Goal: Task Accomplishment & Management: Manage account settings

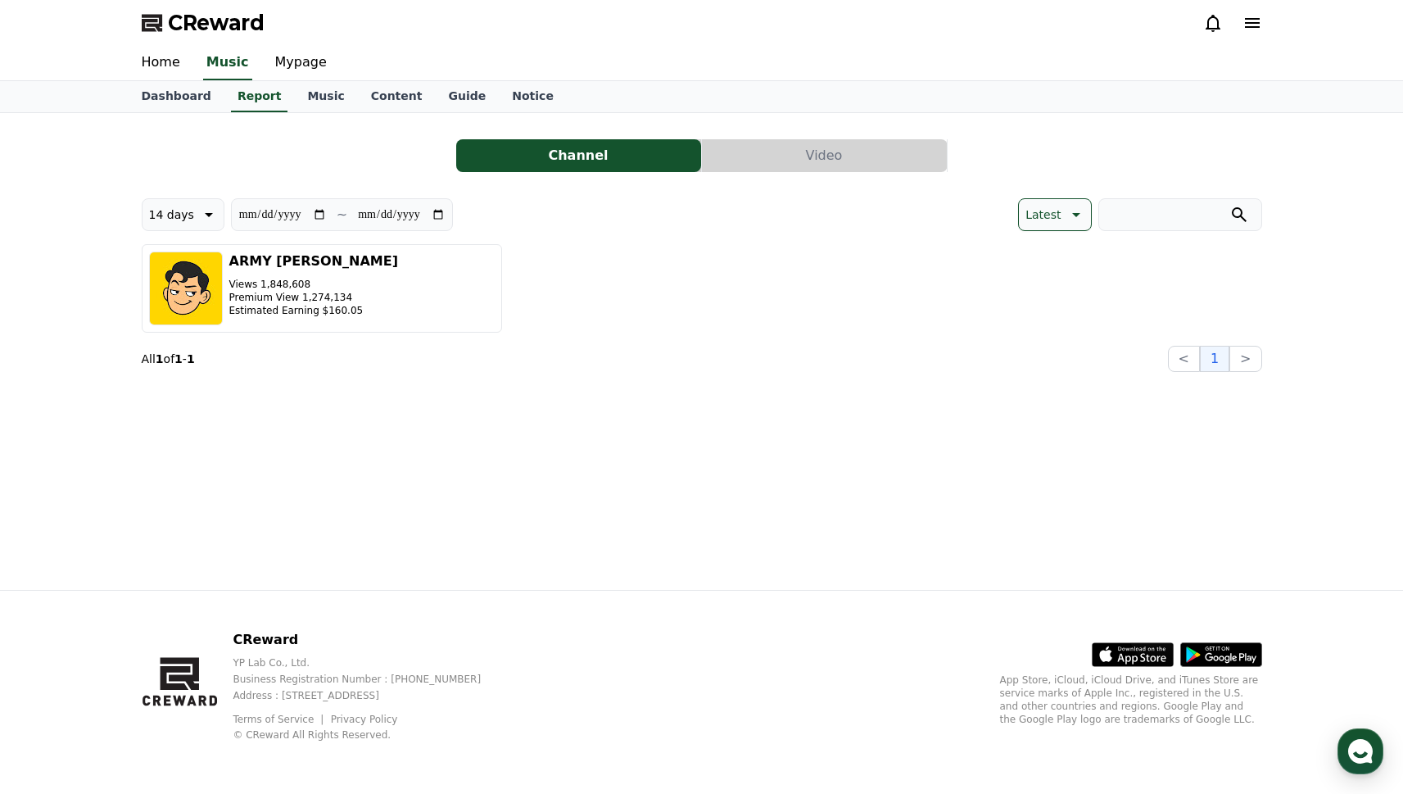
click at [769, 161] on button "Video" at bounding box center [824, 155] width 245 height 33
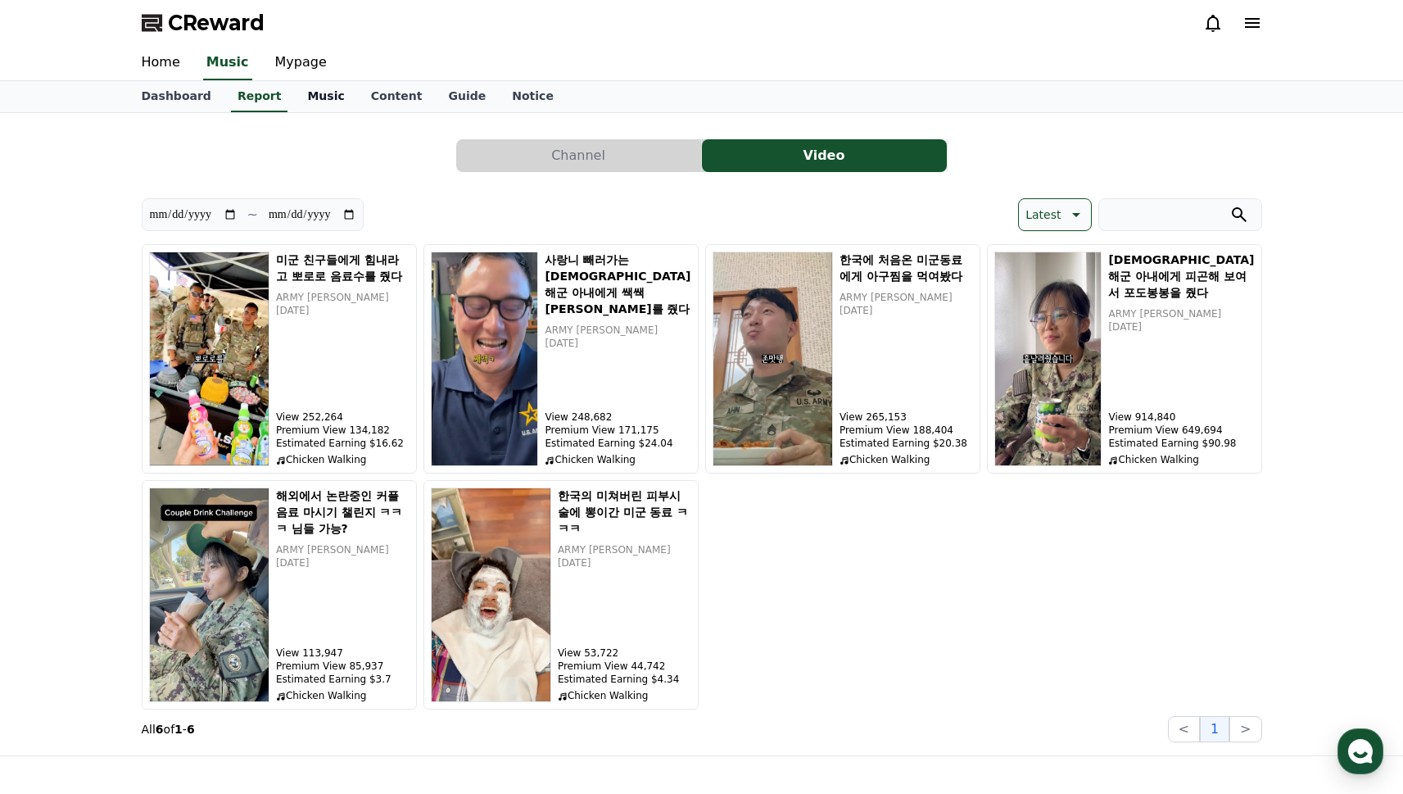
click at [305, 104] on link "Music" at bounding box center [325, 96] width 63 height 31
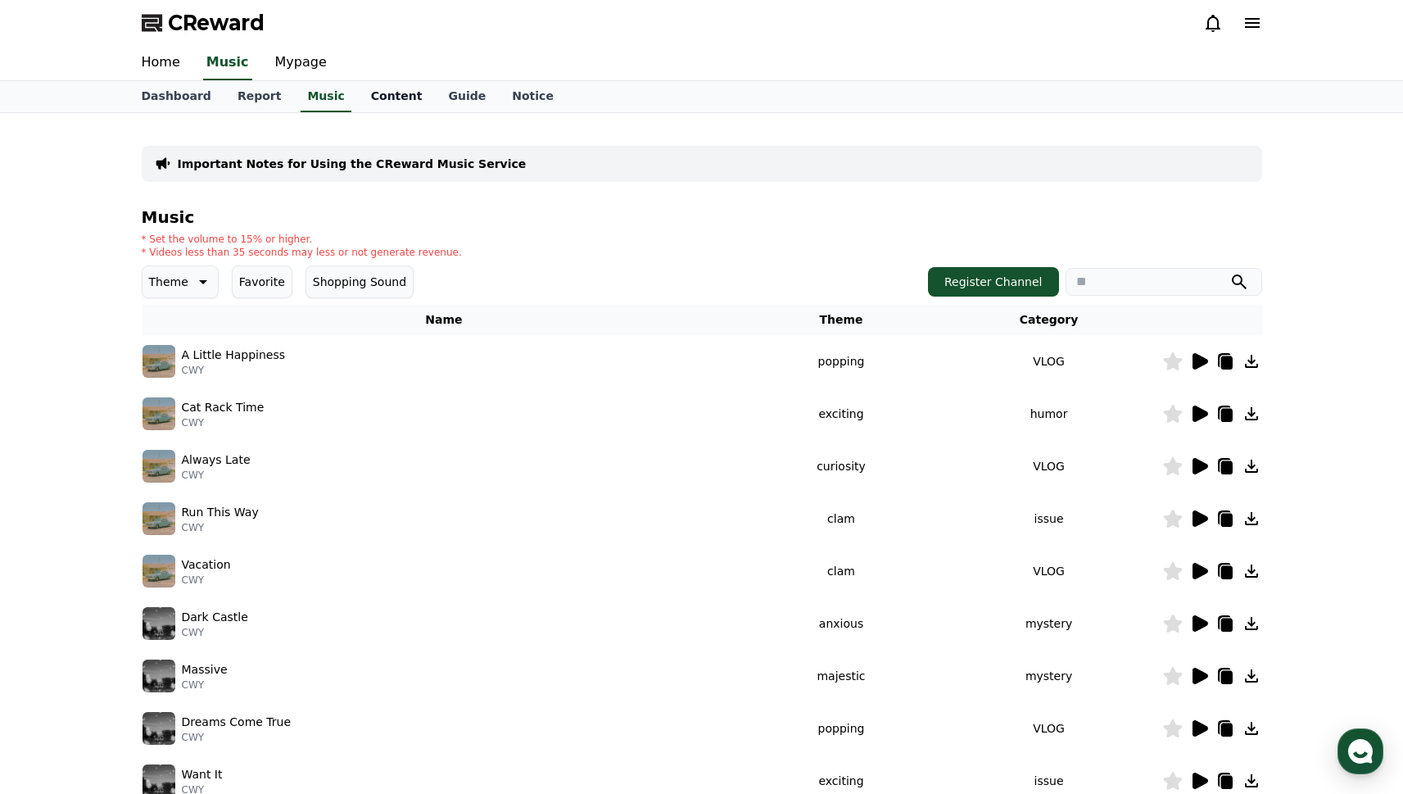
click at [358, 102] on link "Content" at bounding box center [397, 96] width 78 height 31
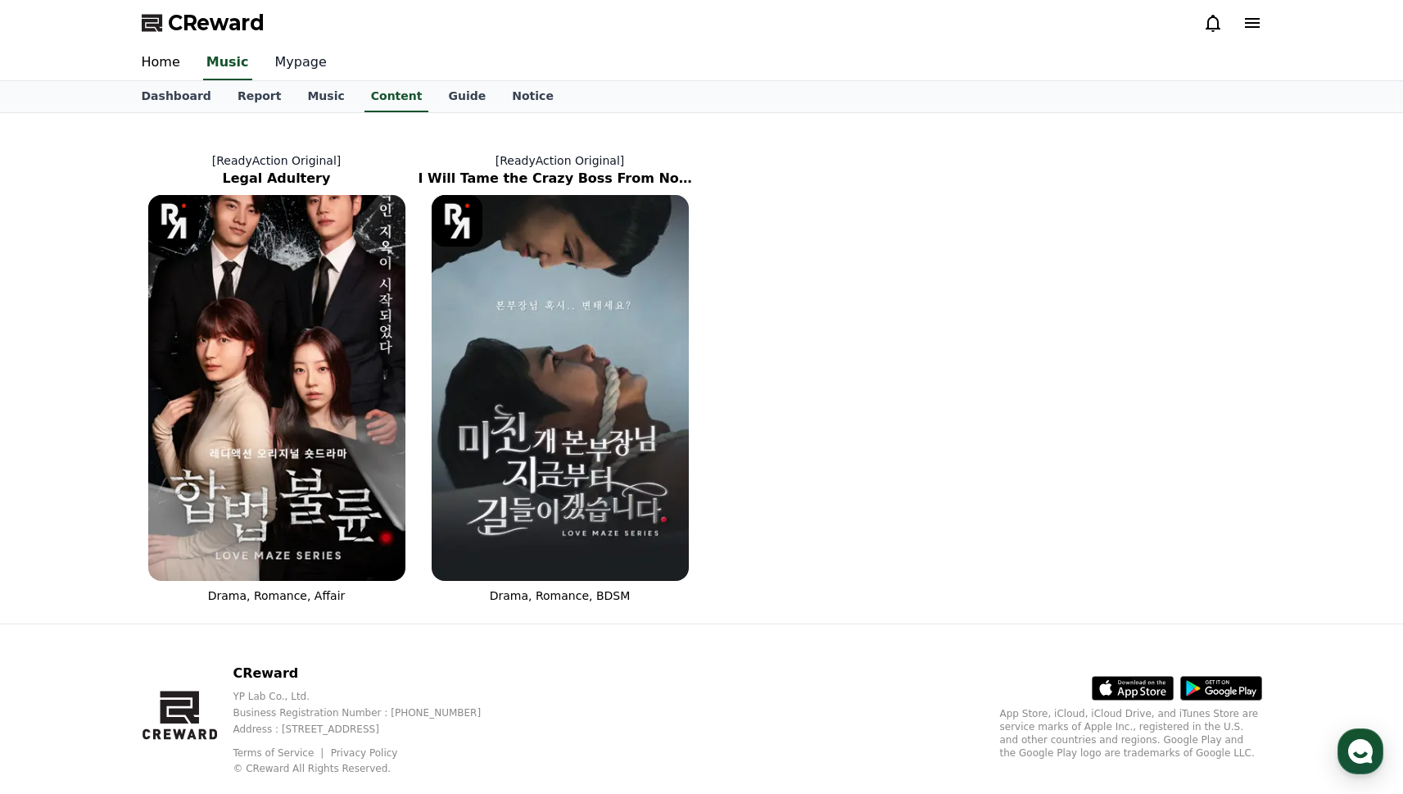
click at [303, 64] on link "Mypage" at bounding box center [301, 63] width 78 height 34
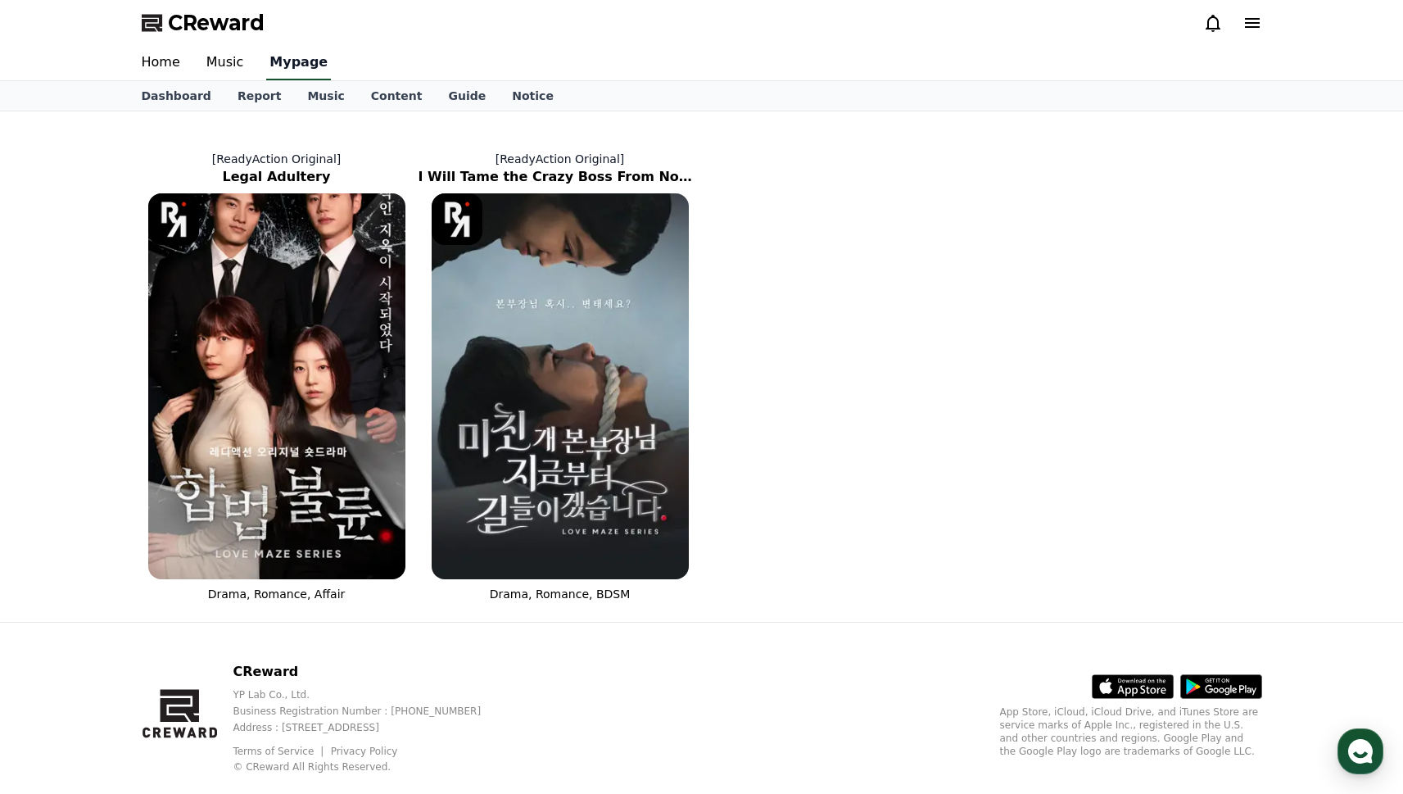
select select "**********"
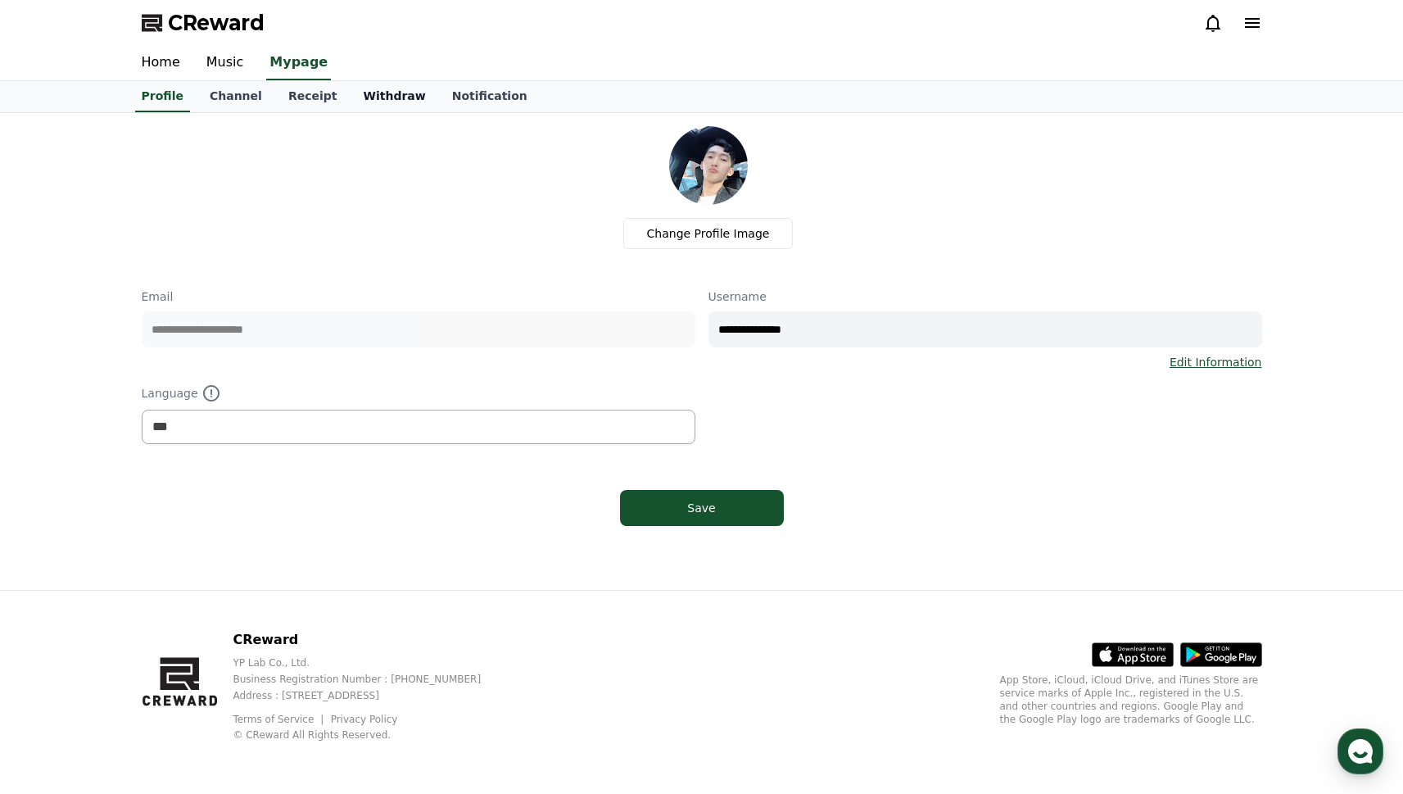
click at [350, 101] on link "Withdraw" at bounding box center [394, 96] width 88 height 31
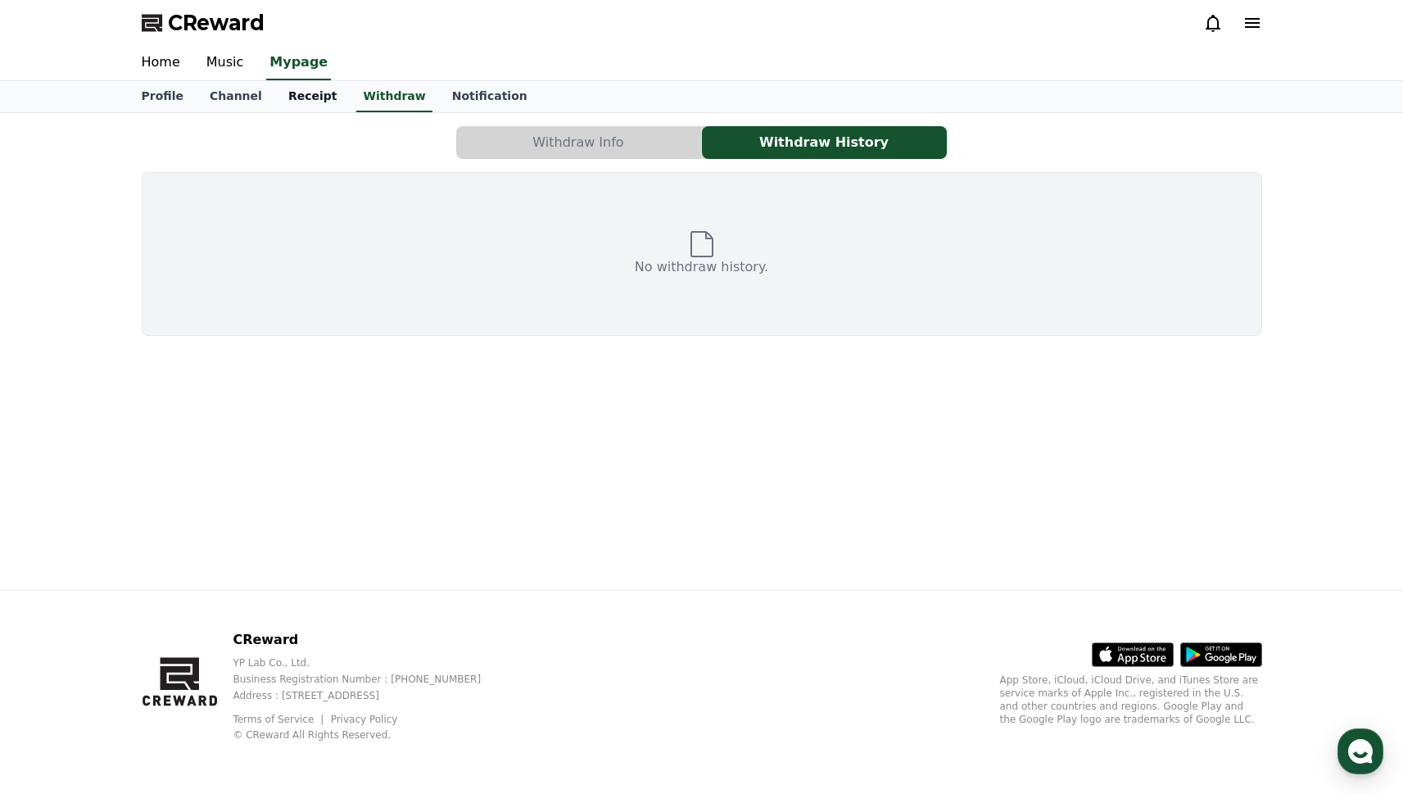
click at [275, 101] on link "Receipt" at bounding box center [312, 96] width 75 height 31
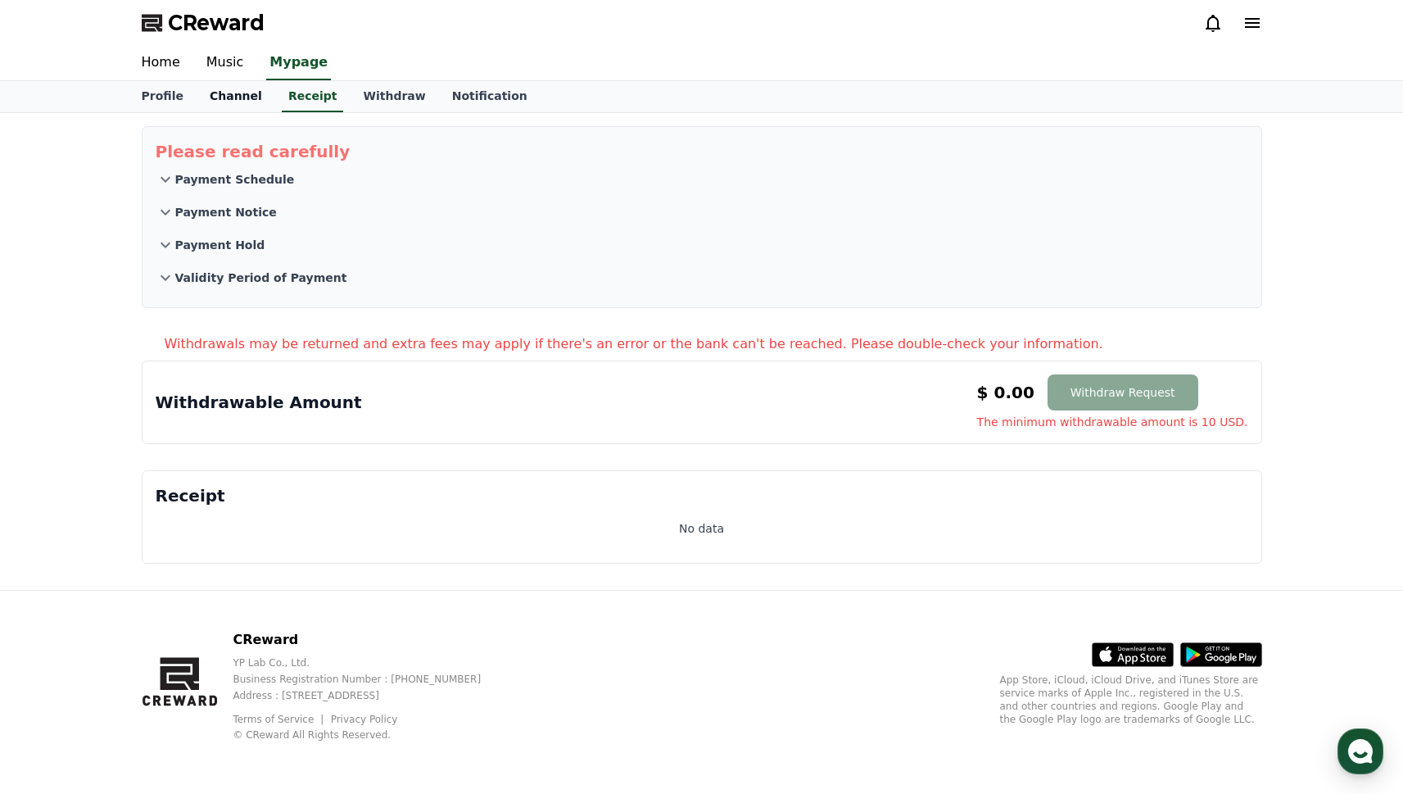
click at [243, 97] on link "Channel" at bounding box center [236, 96] width 79 height 31
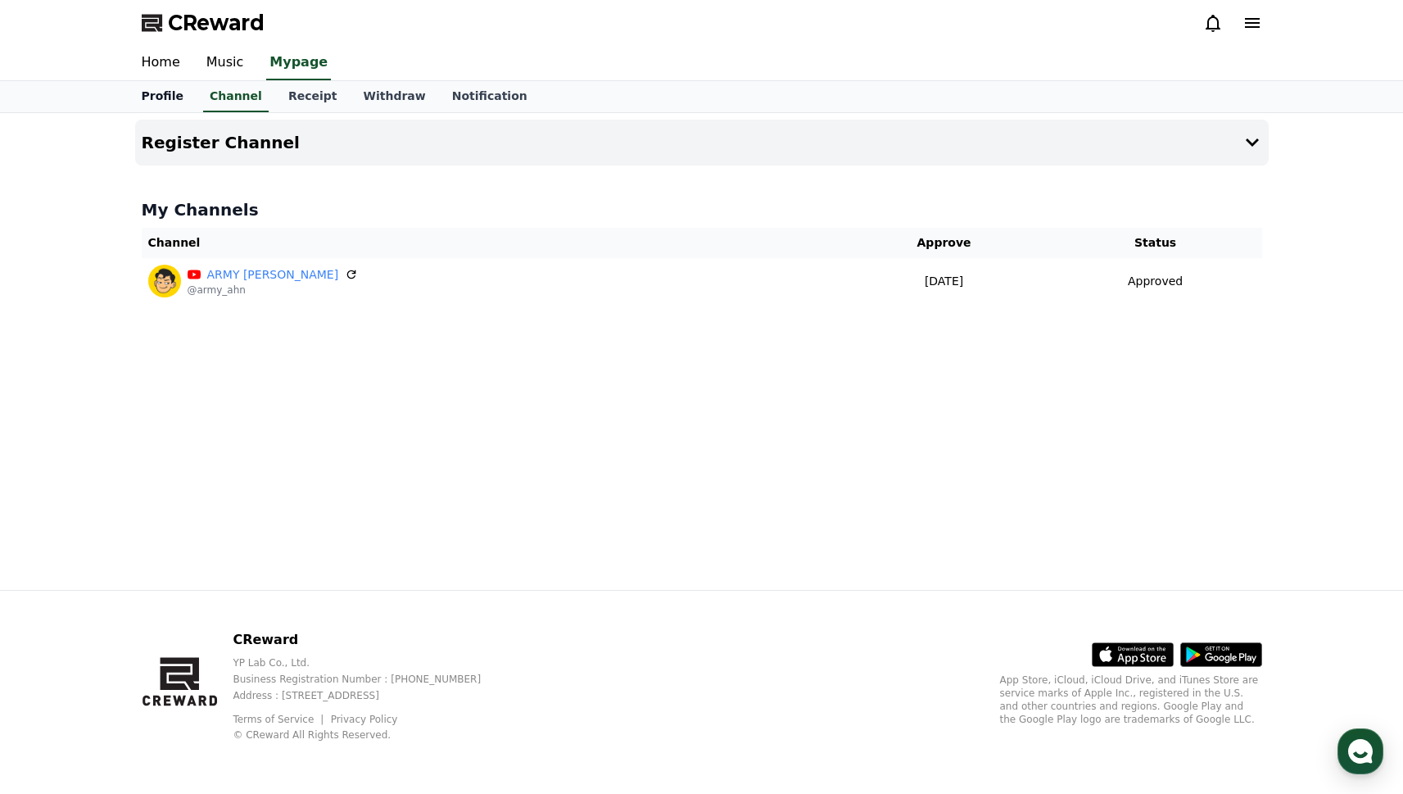
click at [177, 97] on link "Profile" at bounding box center [163, 96] width 68 height 31
select select "**********"
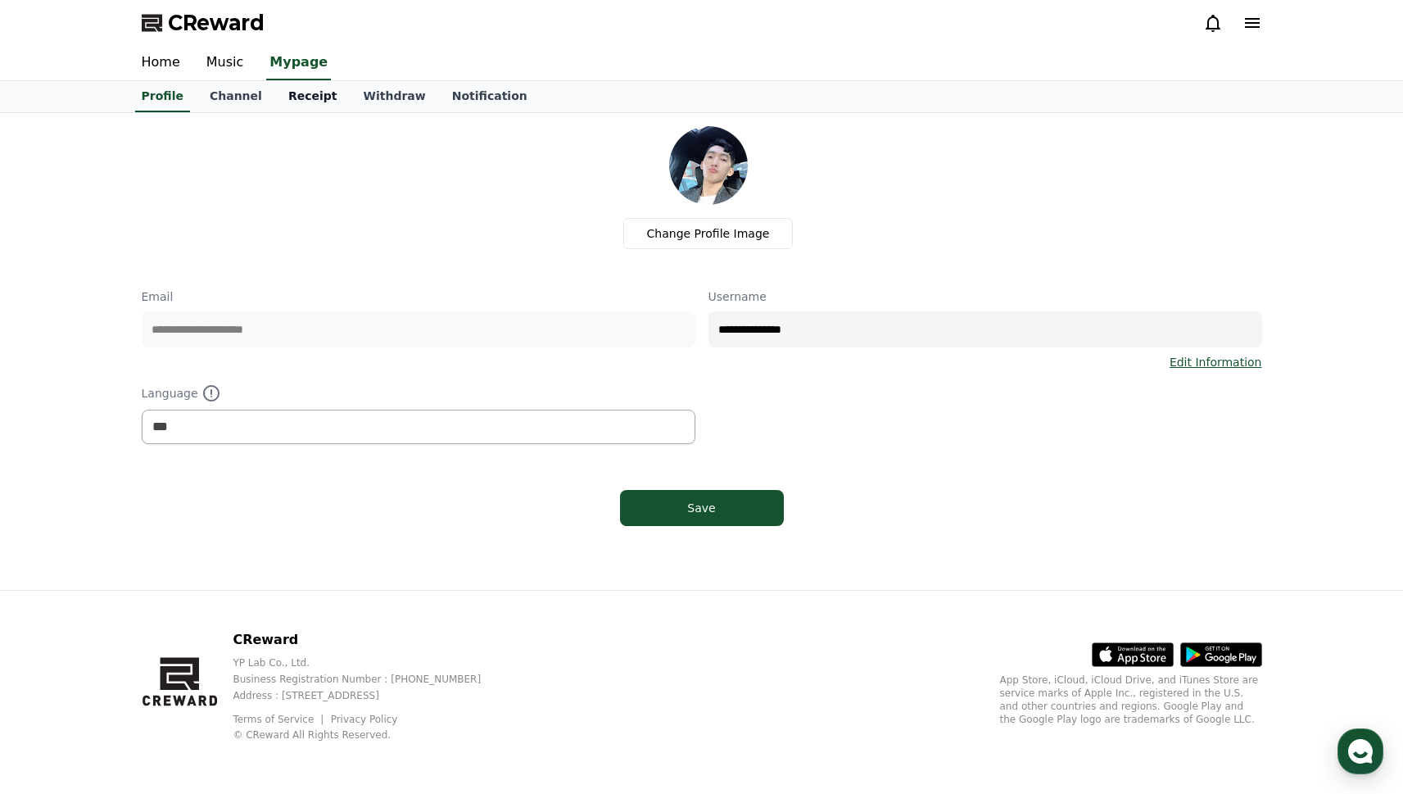
click at [312, 102] on link "Receipt" at bounding box center [312, 96] width 75 height 31
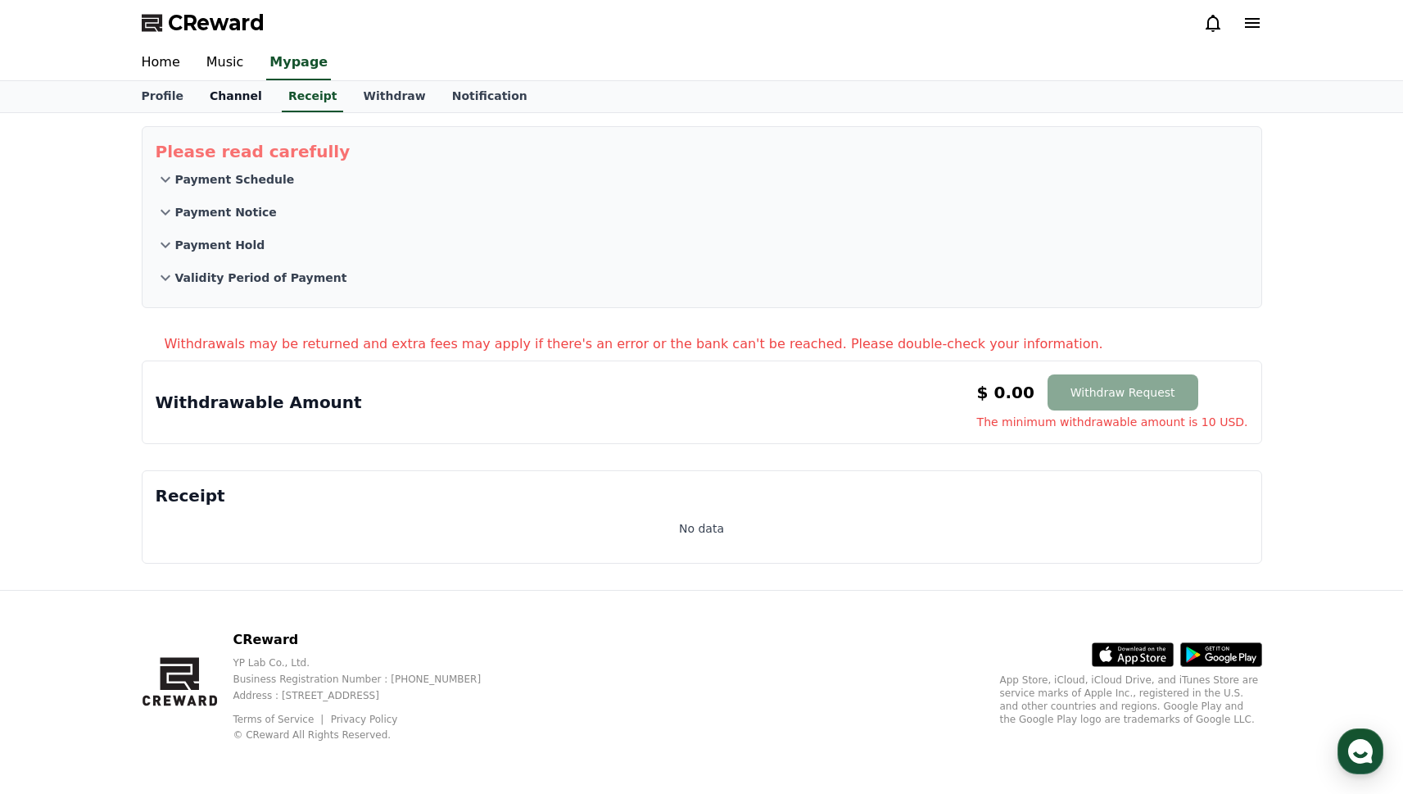
click at [247, 99] on link "Channel" at bounding box center [236, 96] width 79 height 31
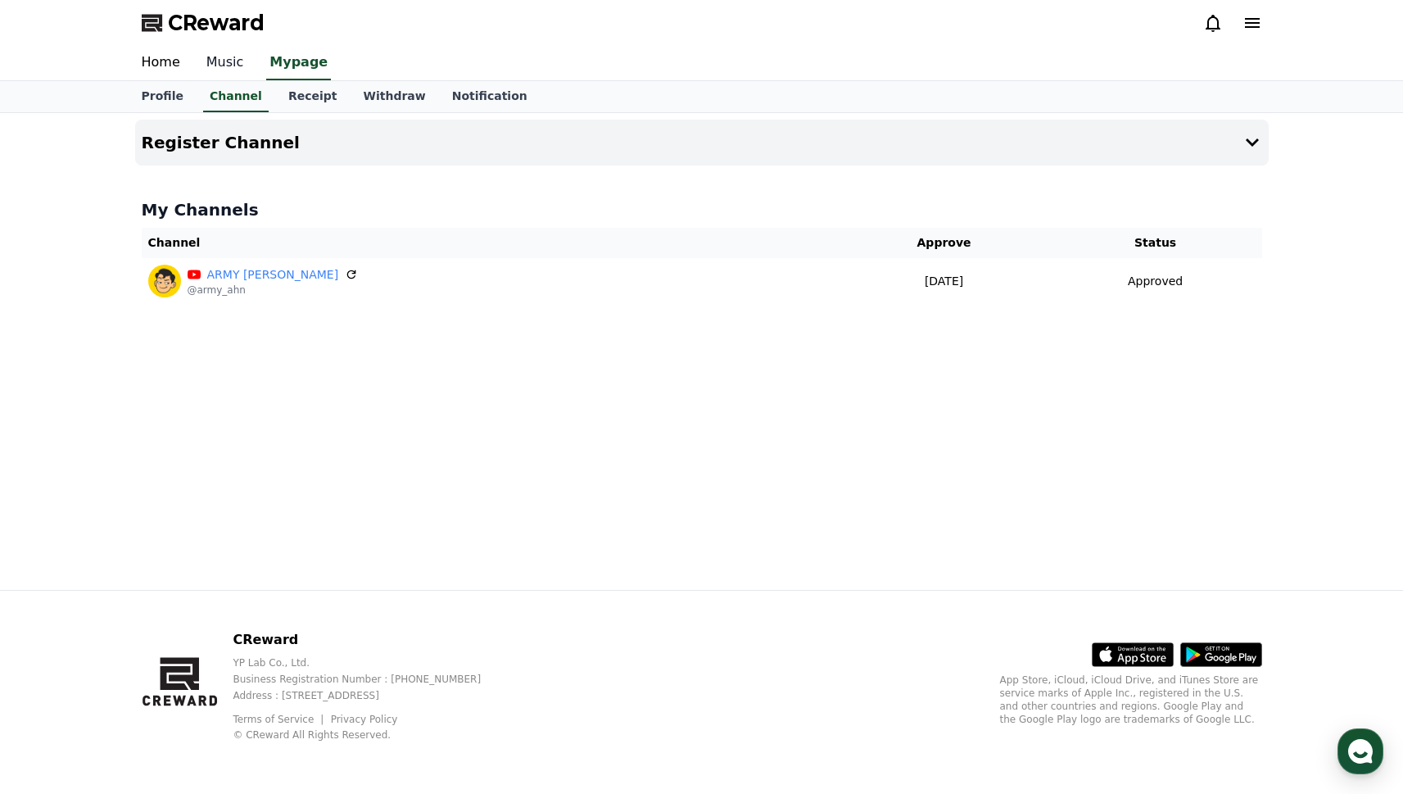
click at [233, 63] on link "Music" at bounding box center [225, 63] width 64 height 34
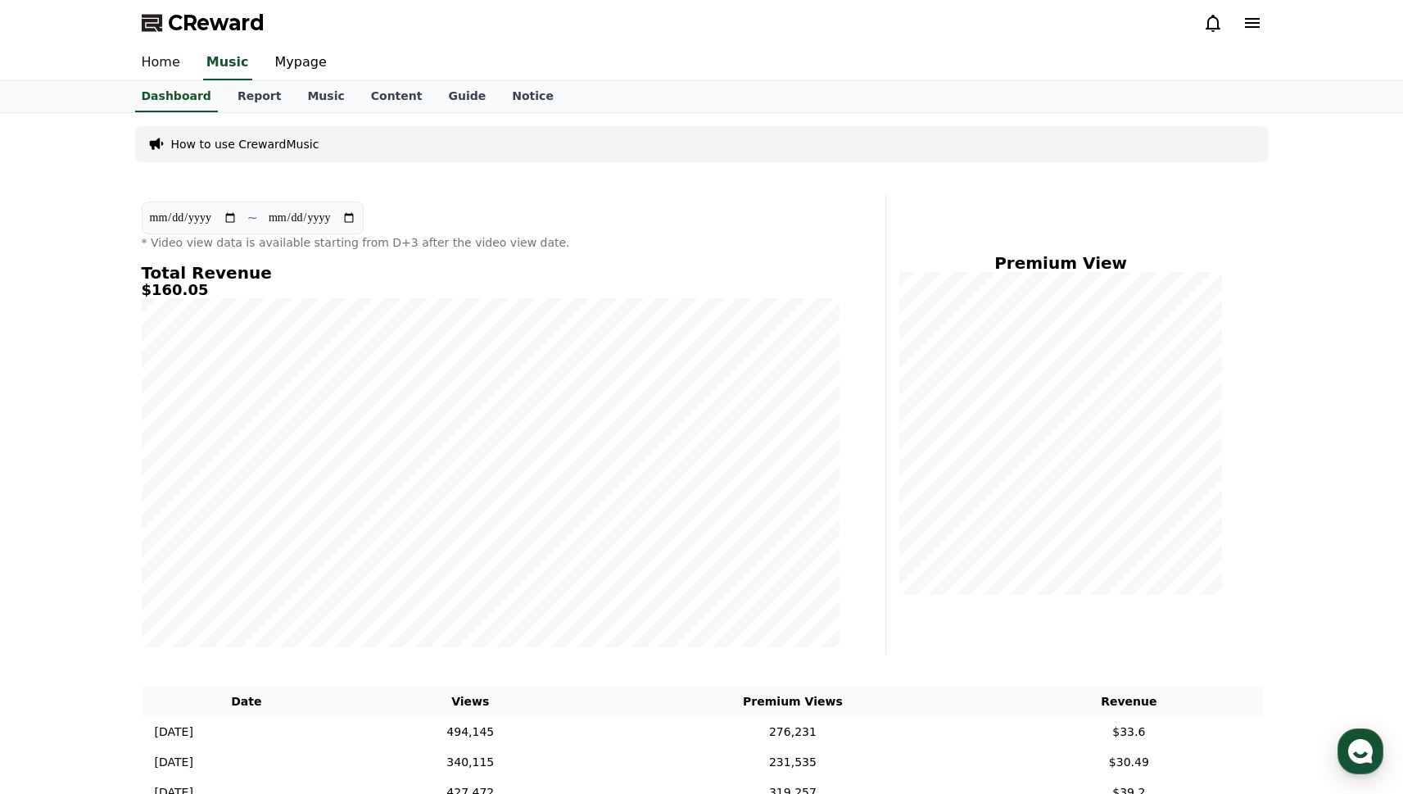
click at [172, 70] on link "Home" at bounding box center [161, 63] width 65 height 34
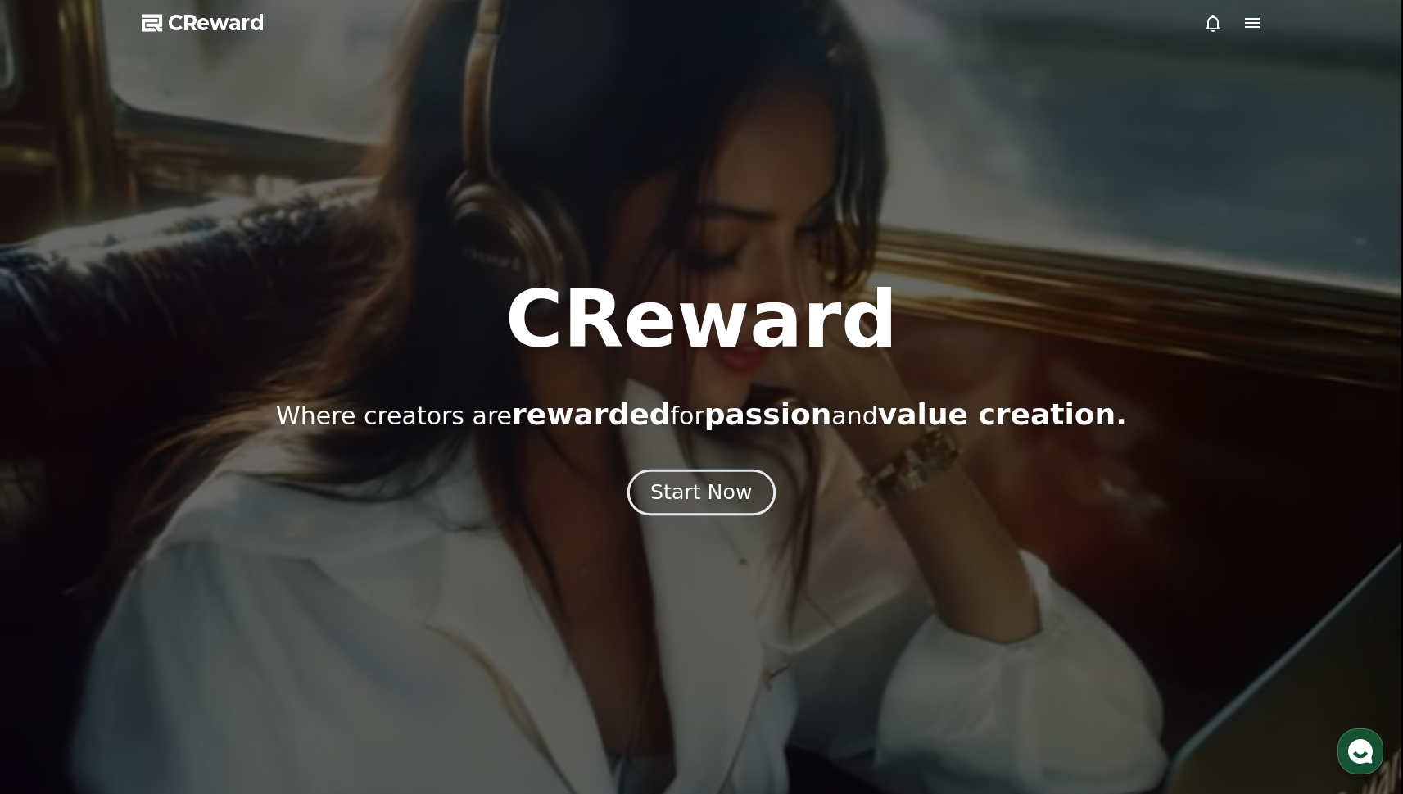
click at [710, 497] on div "Start Now" at bounding box center [702, 492] width 102 height 28
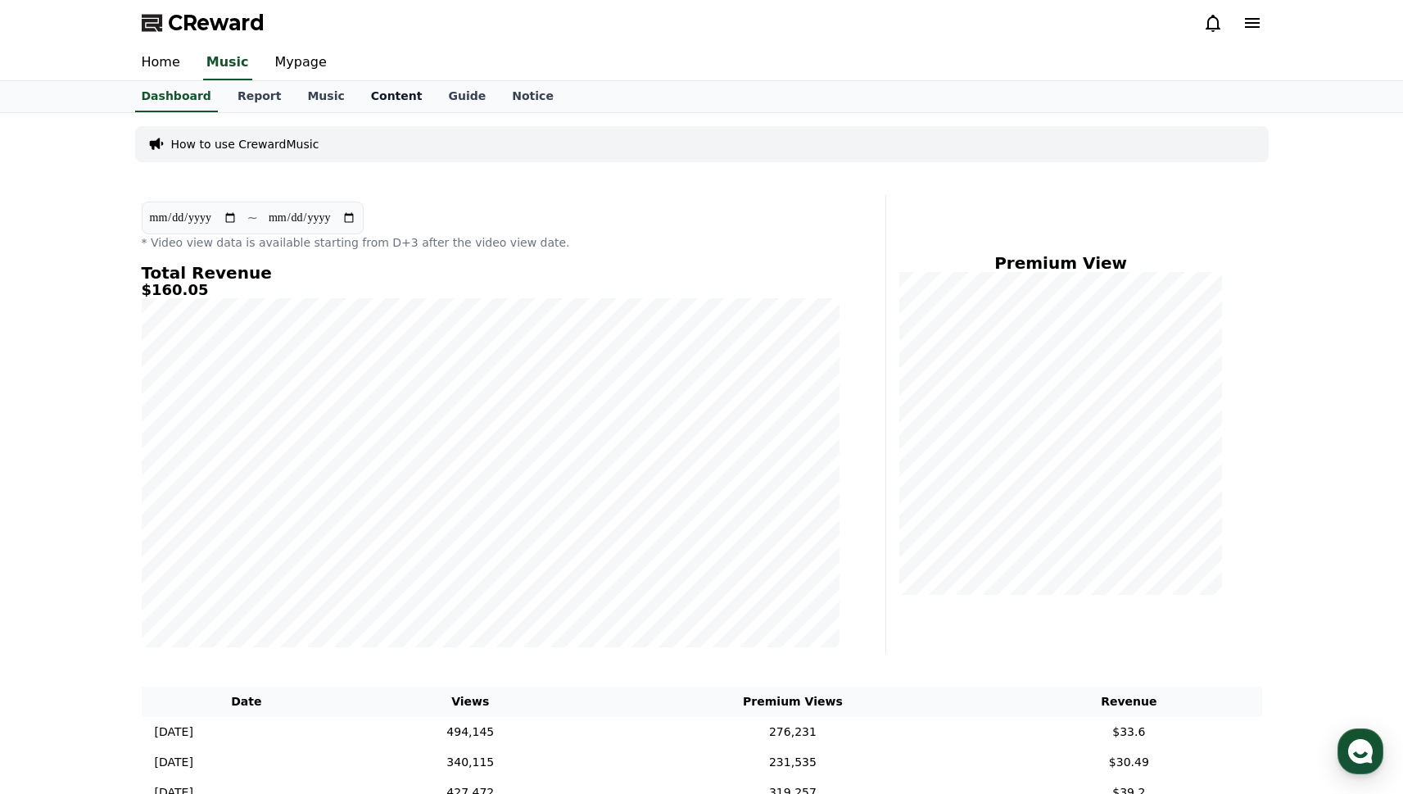
click at [359, 91] on link "Content" at bounding box center [397, 96] width 78 height 31
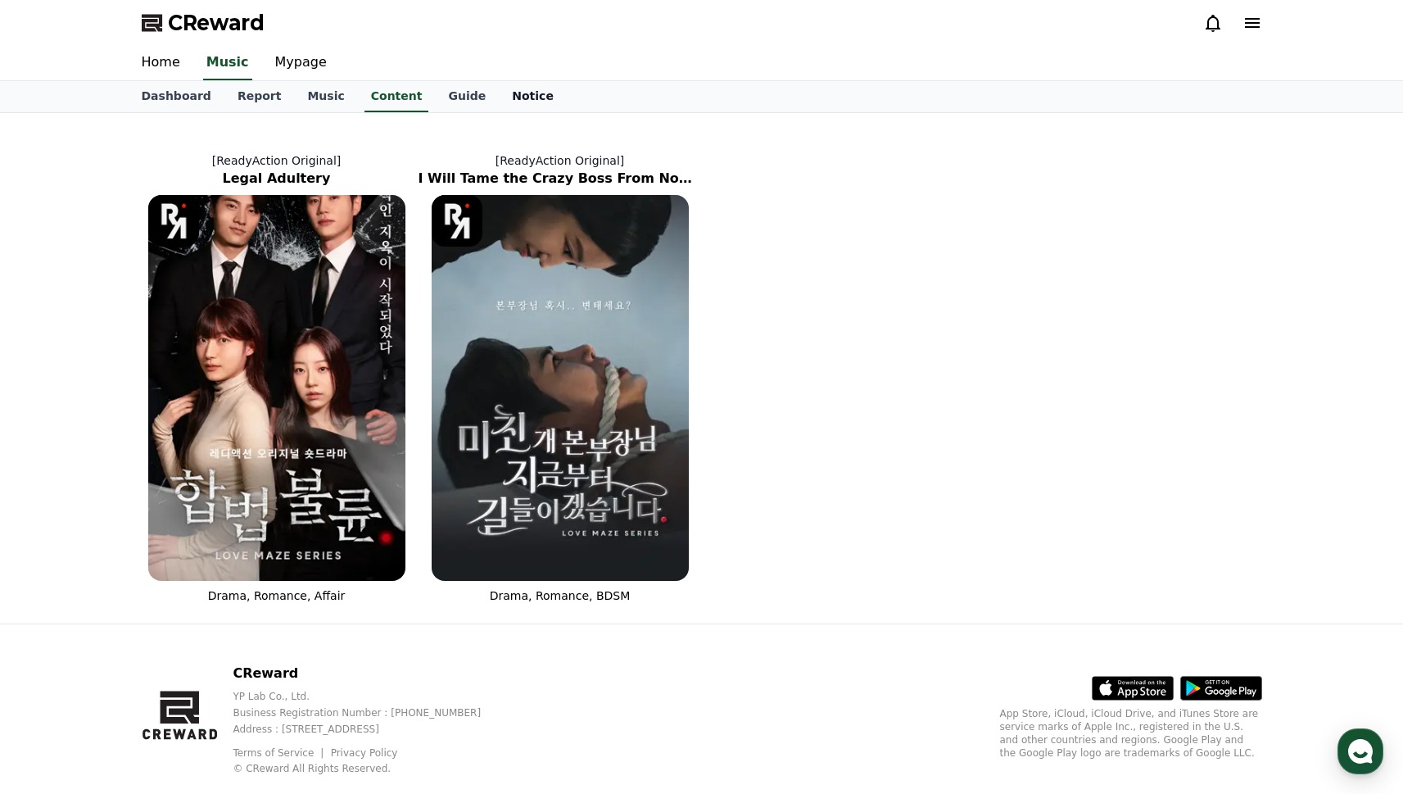
click at [499, 94] on link "Notice" at bounding box center [533, 96] width 68 height 31
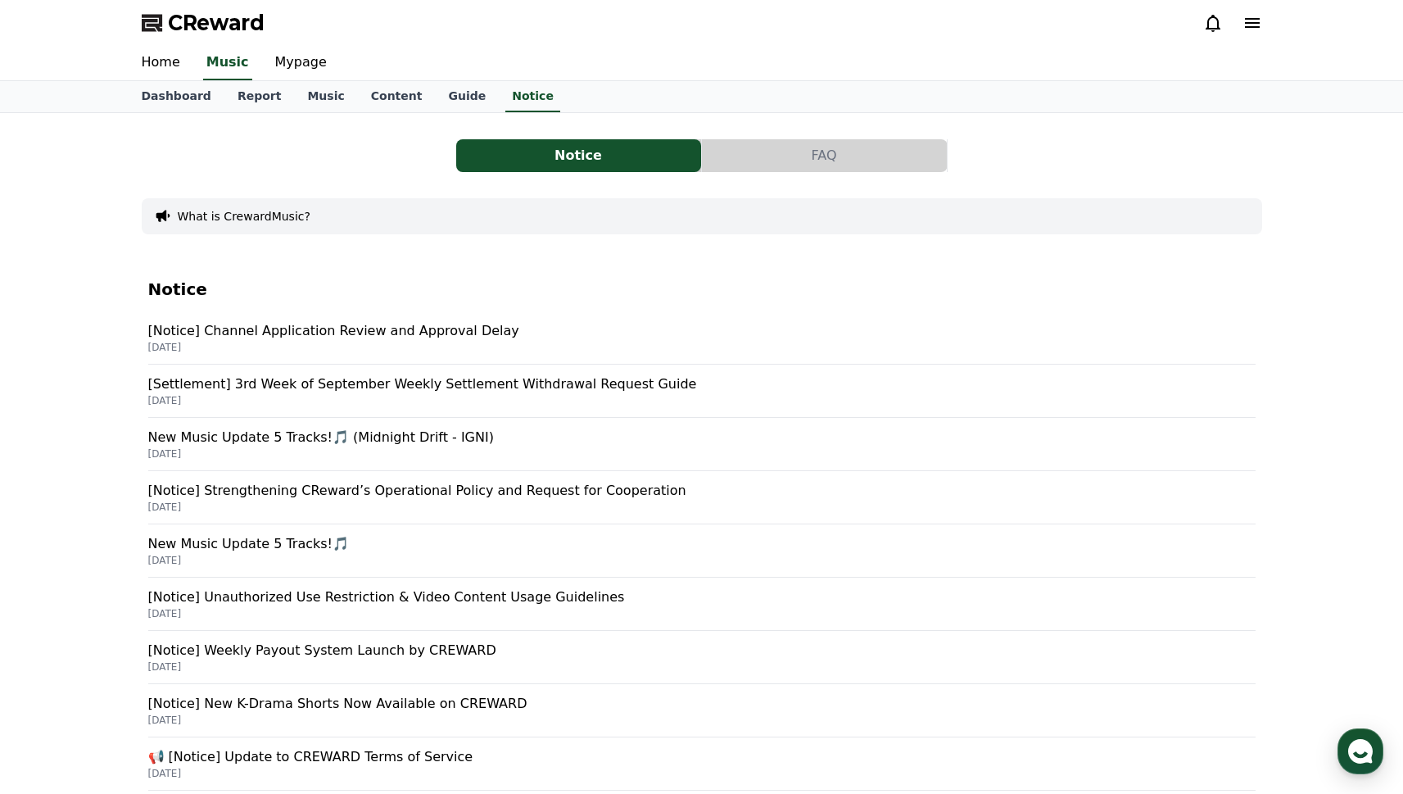
click at [426, 339] on p "[Notice] Channel Application Review and Approval Delay" at bounding box center [702, 331] width 1108 height 20
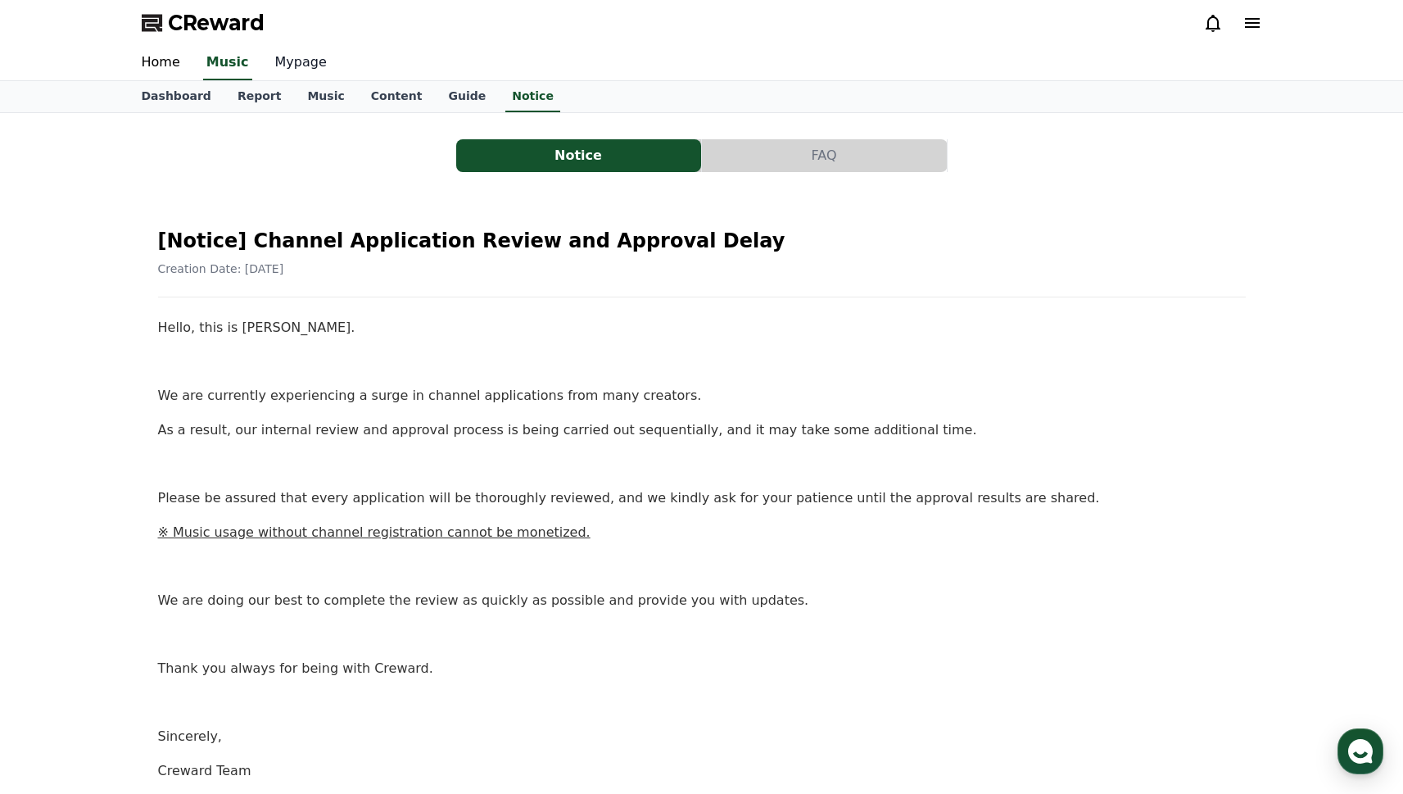
click at [292, 66] on link "Mypage" at bounding box center [301, 63] width 78 height 34
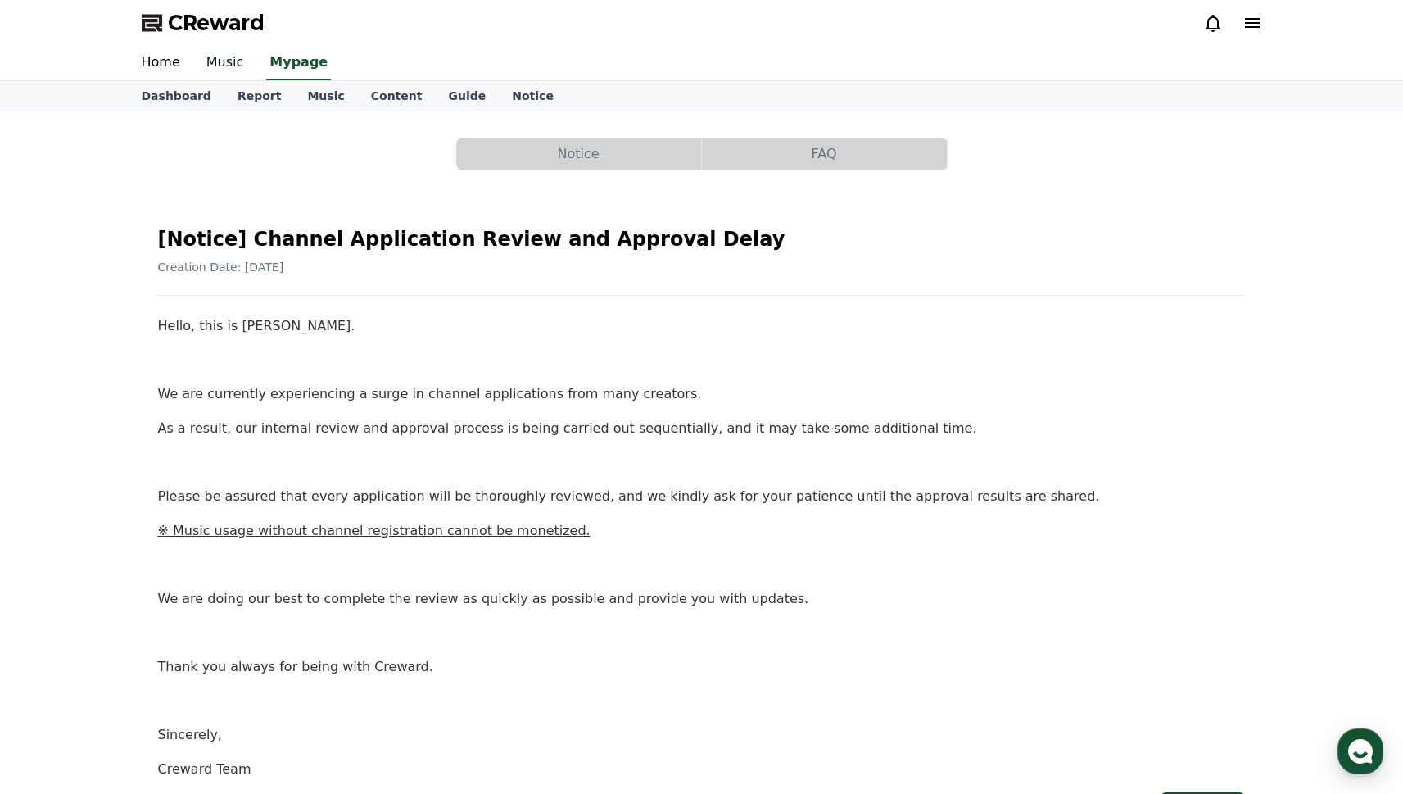
select select "**********"
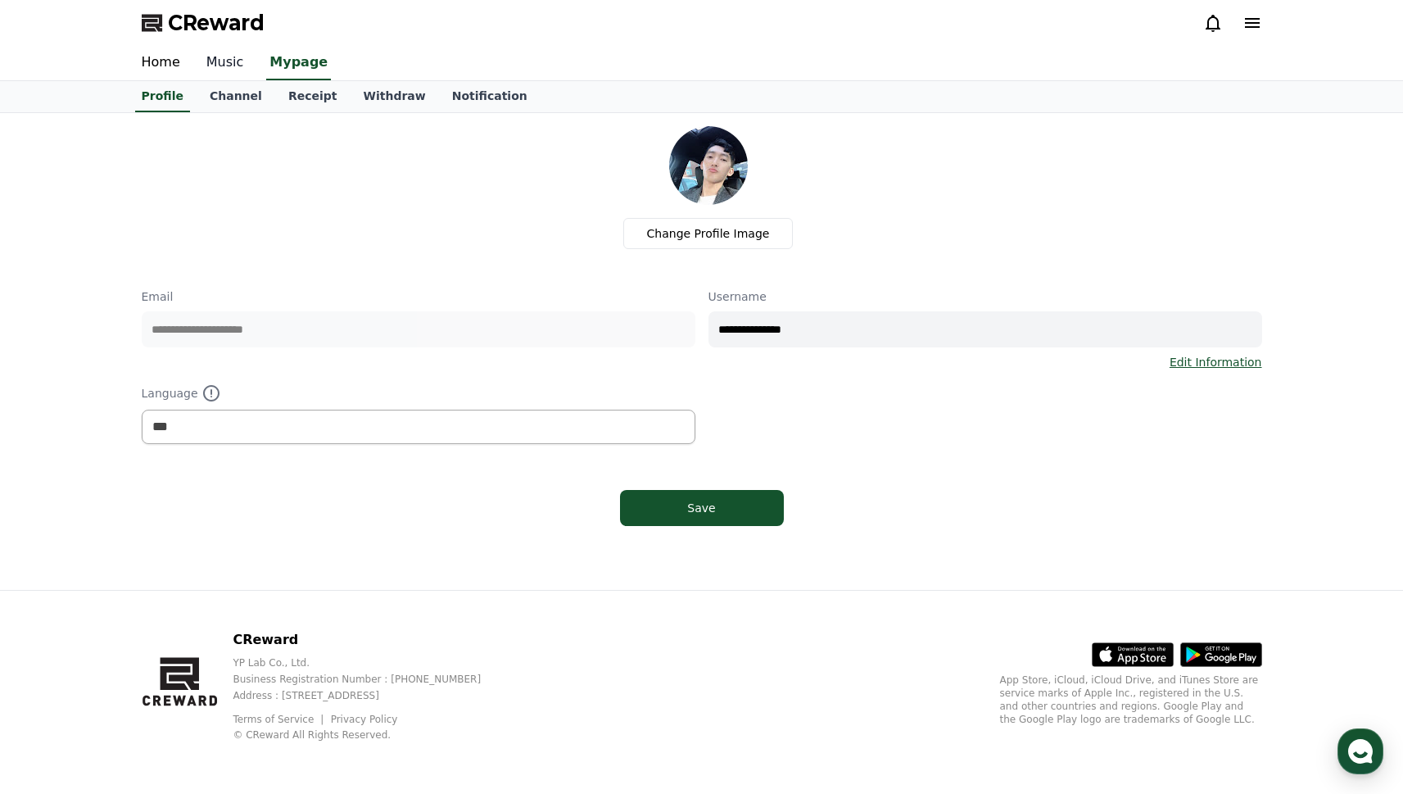
click at [211, 62] on link "Music" at bounding box center [225, 63] width 64 height 34
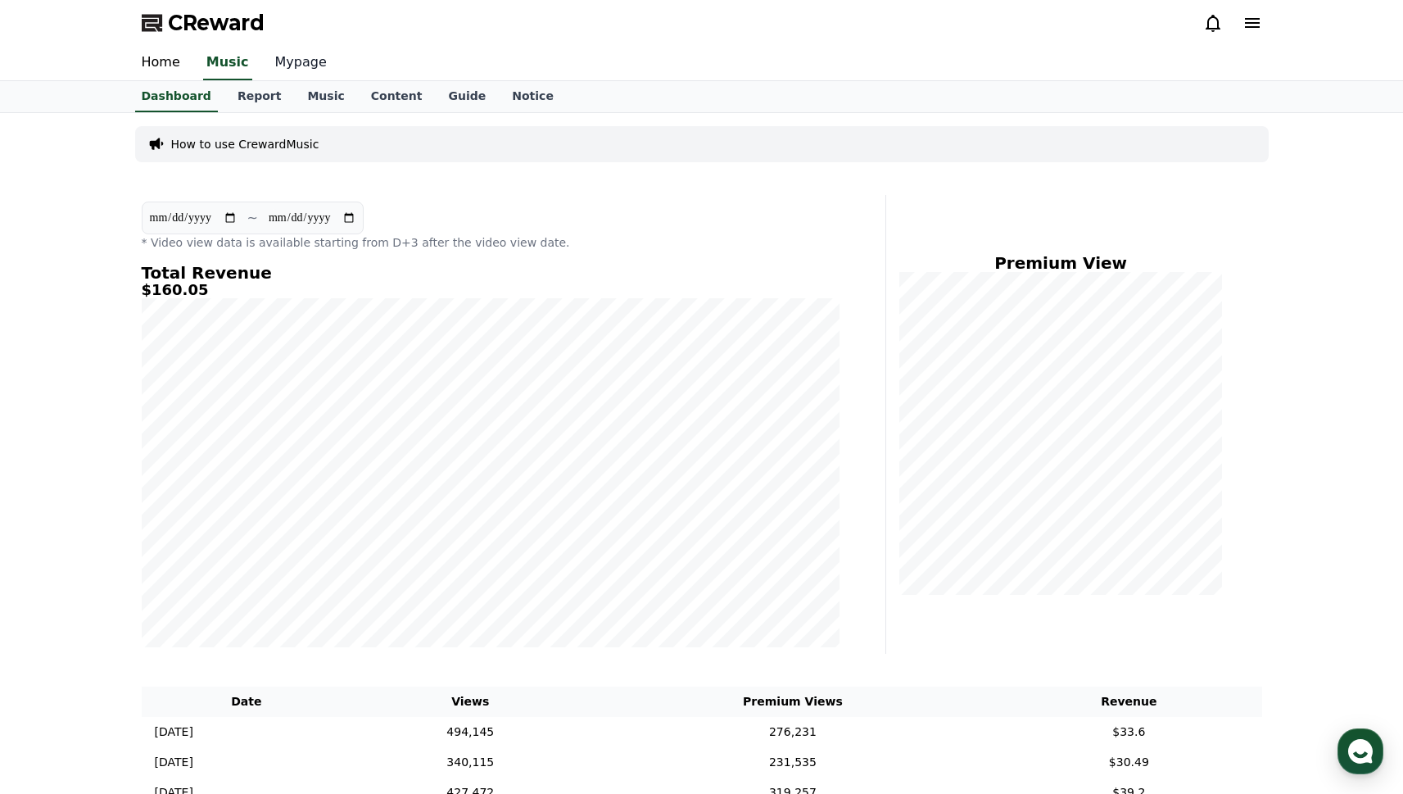
click at [281, 63] on link "Mypage" at bounding box center [301, 63] width 78 height 34
select select "**********"
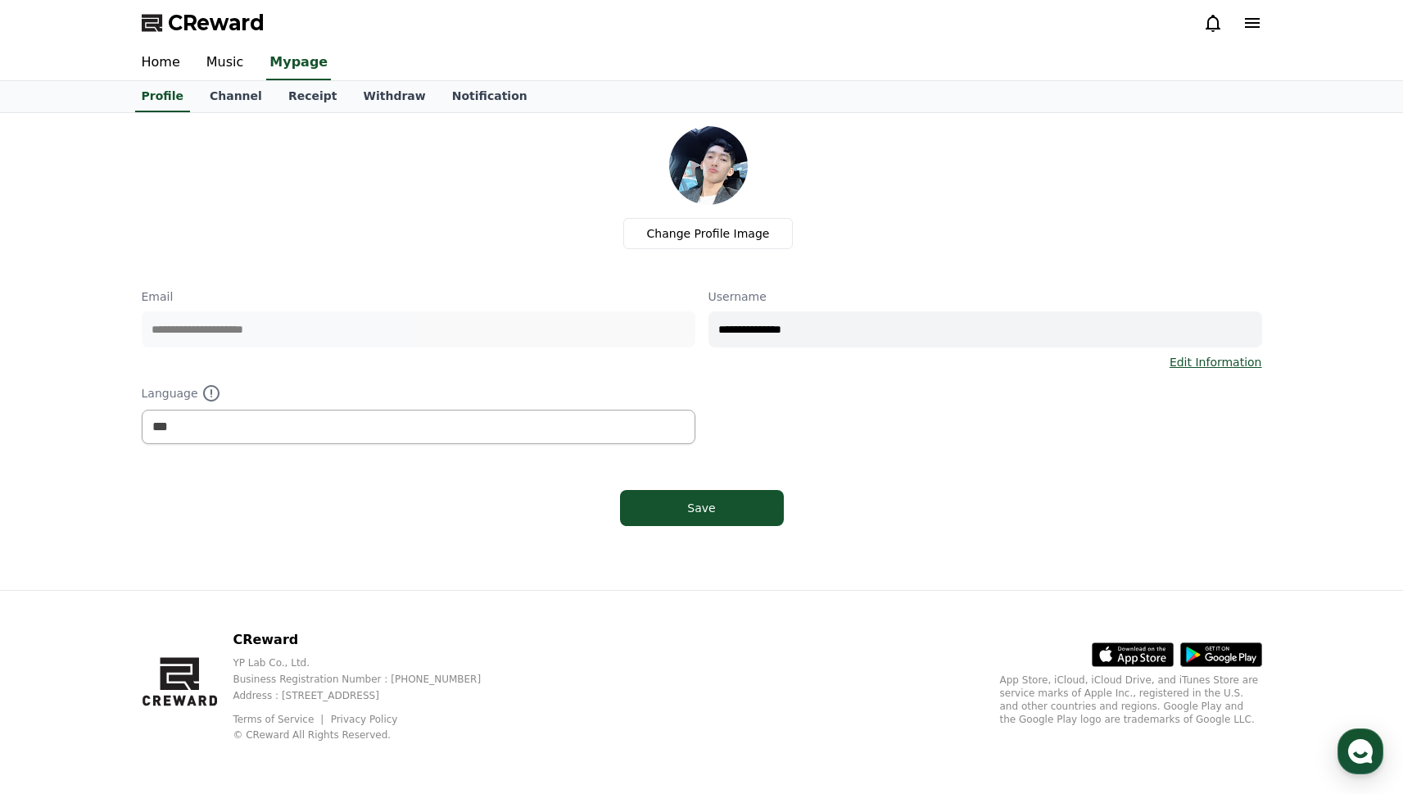
click at [1266, 25] on div "CReward" at bounding box center [702, 23] width 1147 height 46
click at [1258, 25] on icon at bounding box center [1253, 23] width 20 height 20
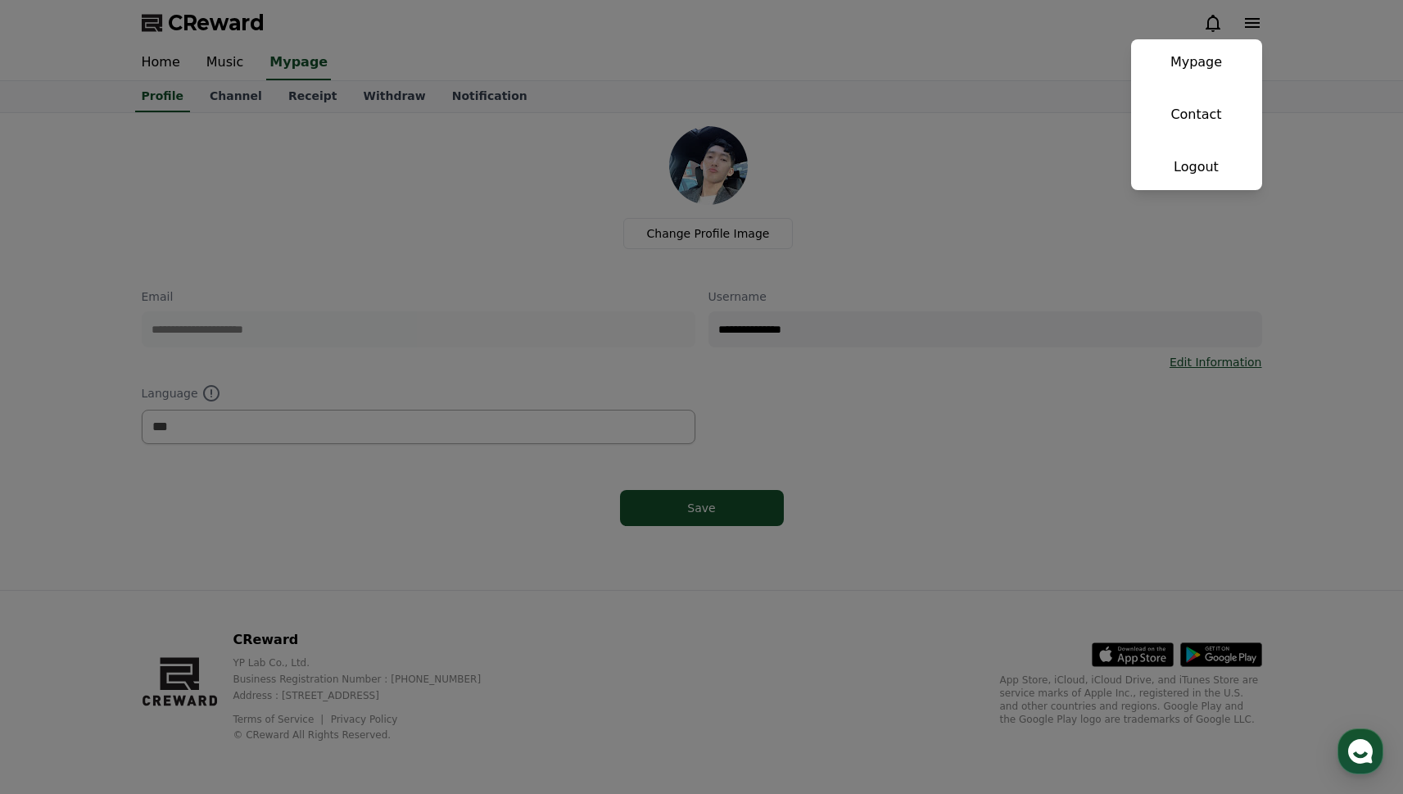
click at [873, 150] on button "close" at bounding box center [701, 397] width 1403 height 794
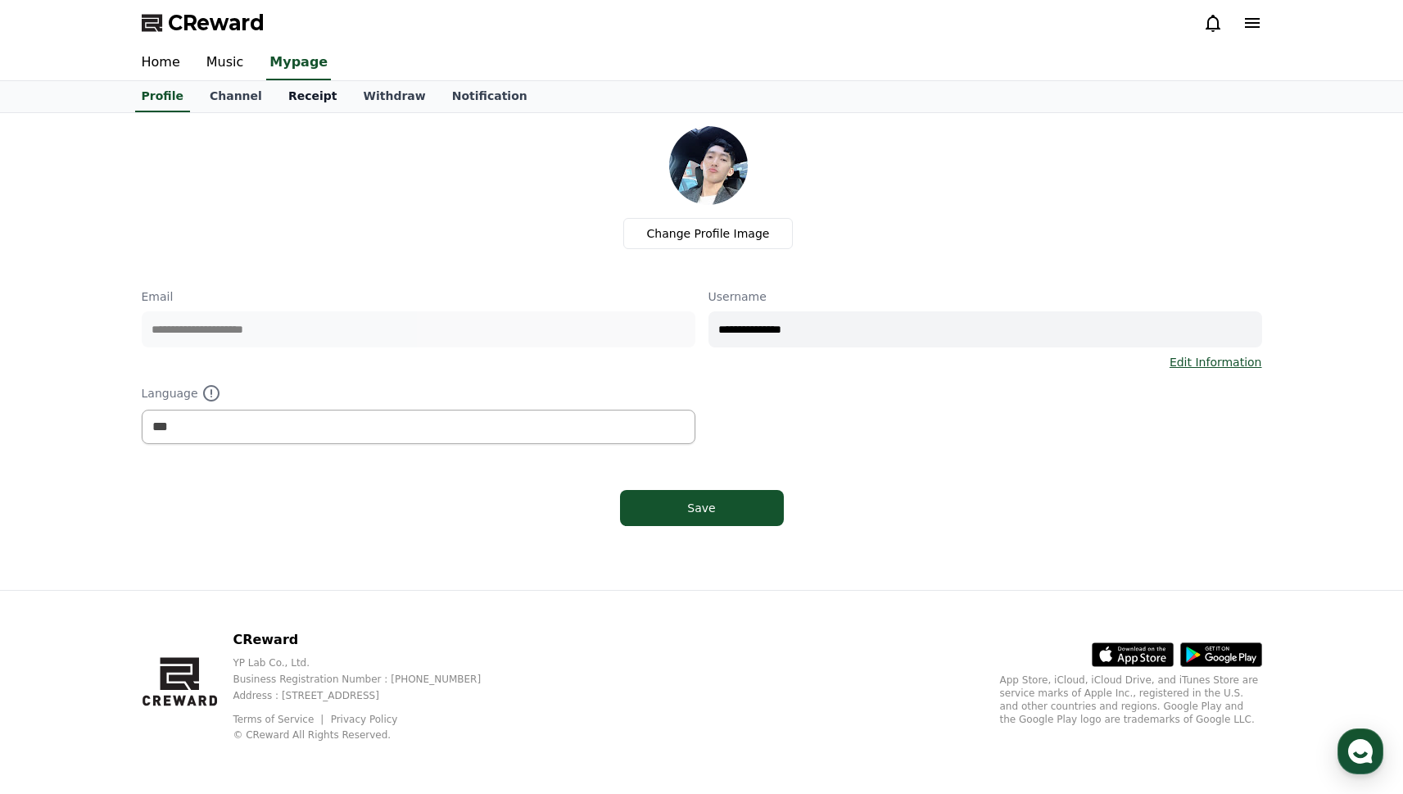
click at [310, 95] on link "Receipt" at bounding box center [312, 96] width 75 height 31
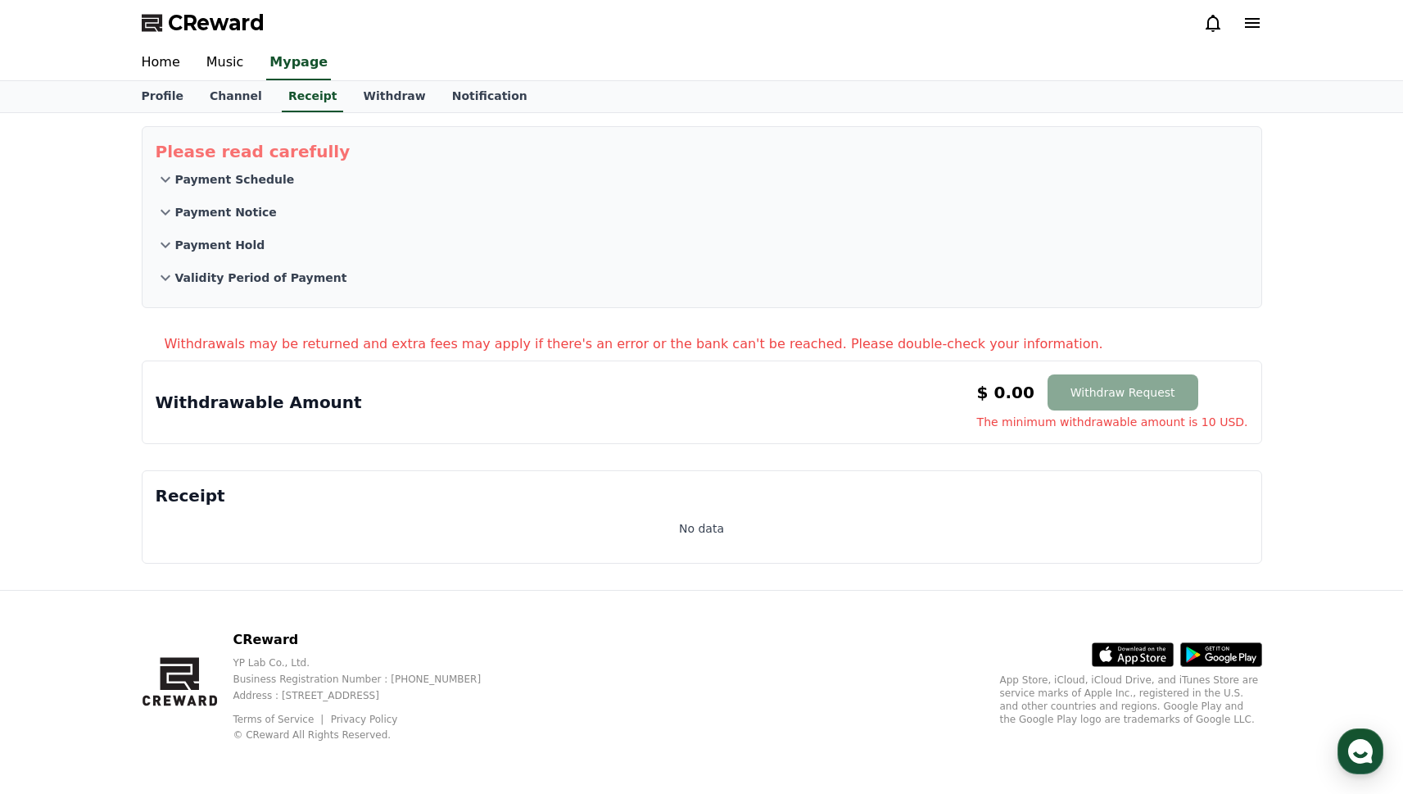
click at [229, 185] on p "Payment Schedule" at bounding box center [235, 179] width 120 height 16
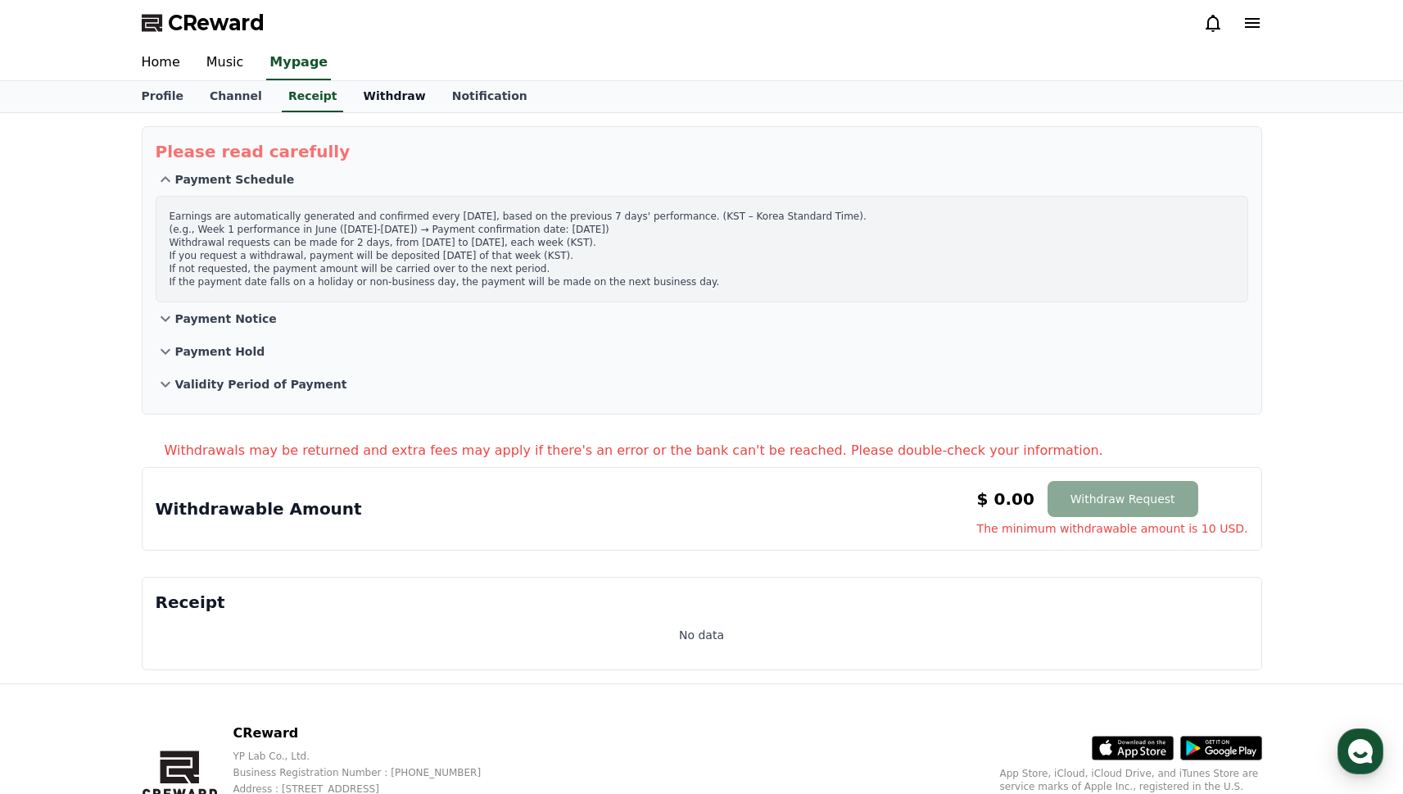
click at [387, 100] on link "Withdraw" at bounding box center [394, 96] width 88 height 31
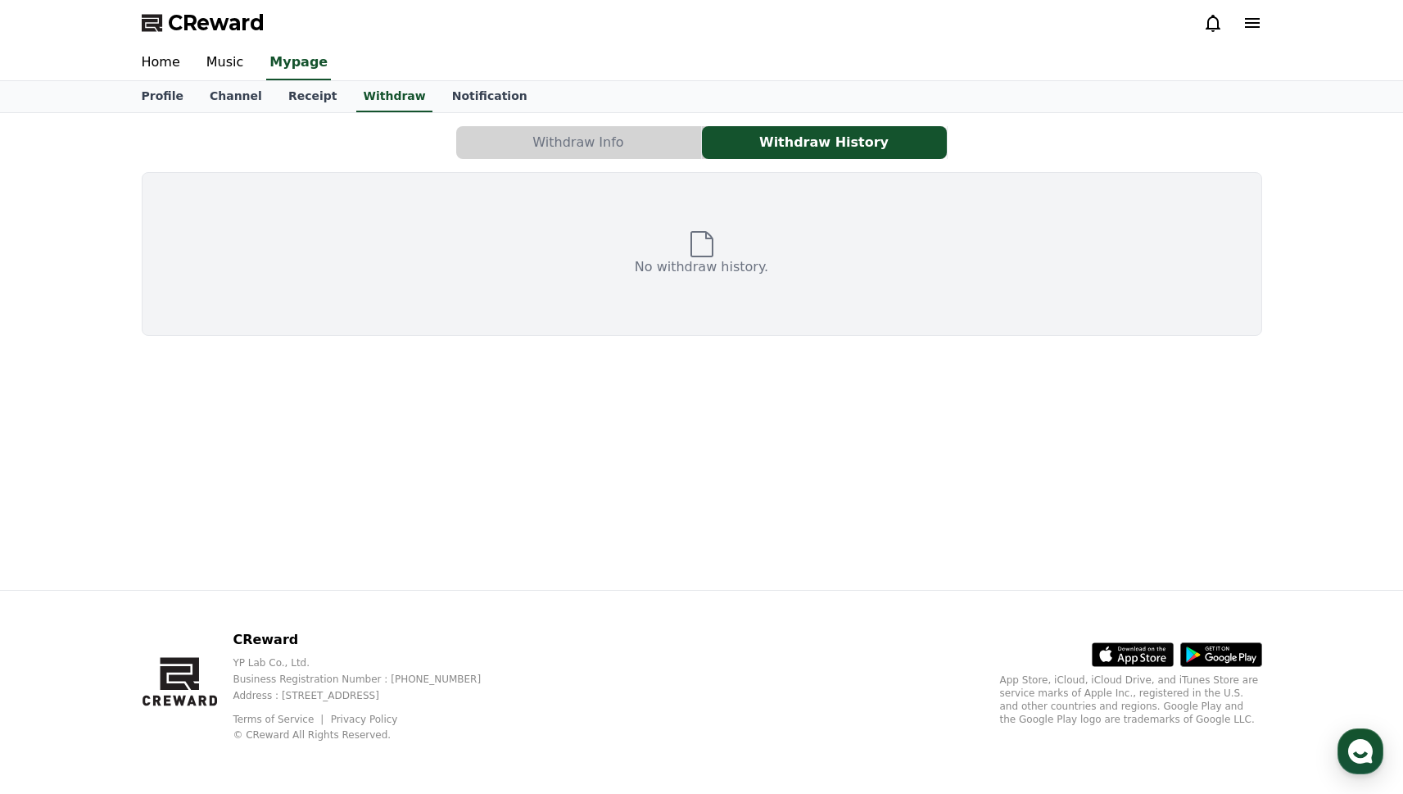
click at [552, 140] on button "Withdraw Info" at bounding box center [578, 142] width 245 height 33
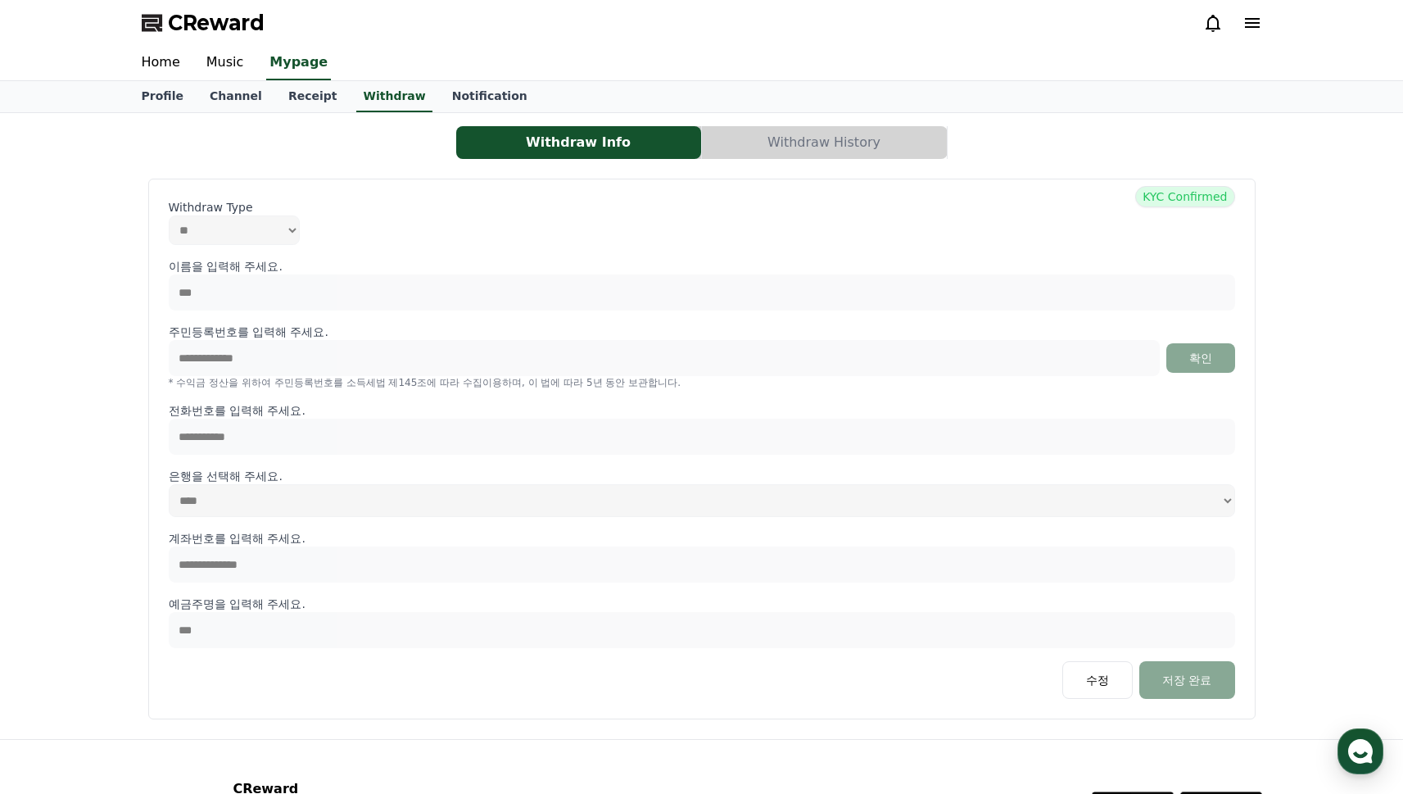
click at [798, 144] on button "Withdraw History" at bounding box center [824, 142] width 245 height 33
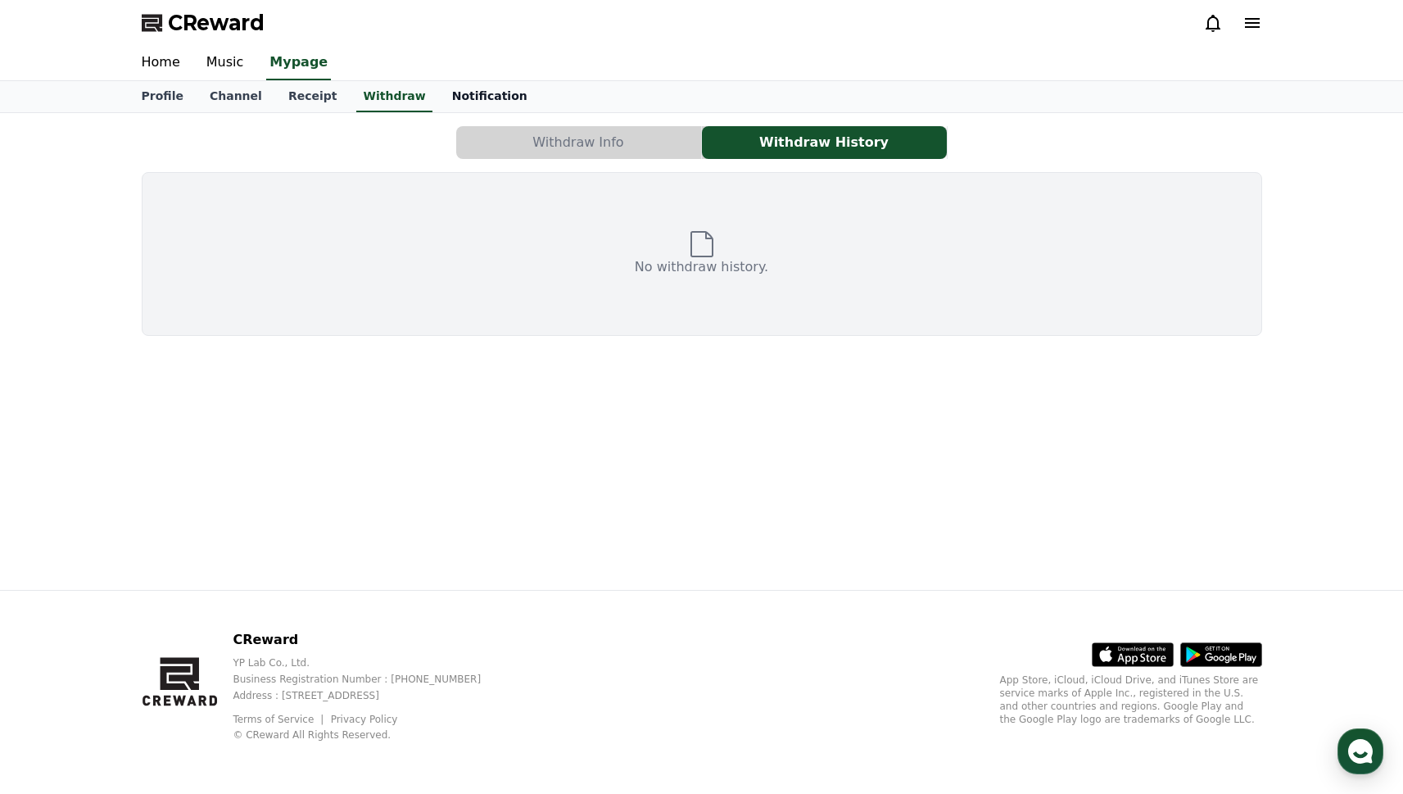
click at [439, 97] on link "Notification" at bounding box center [490, 96] width 102 height 31
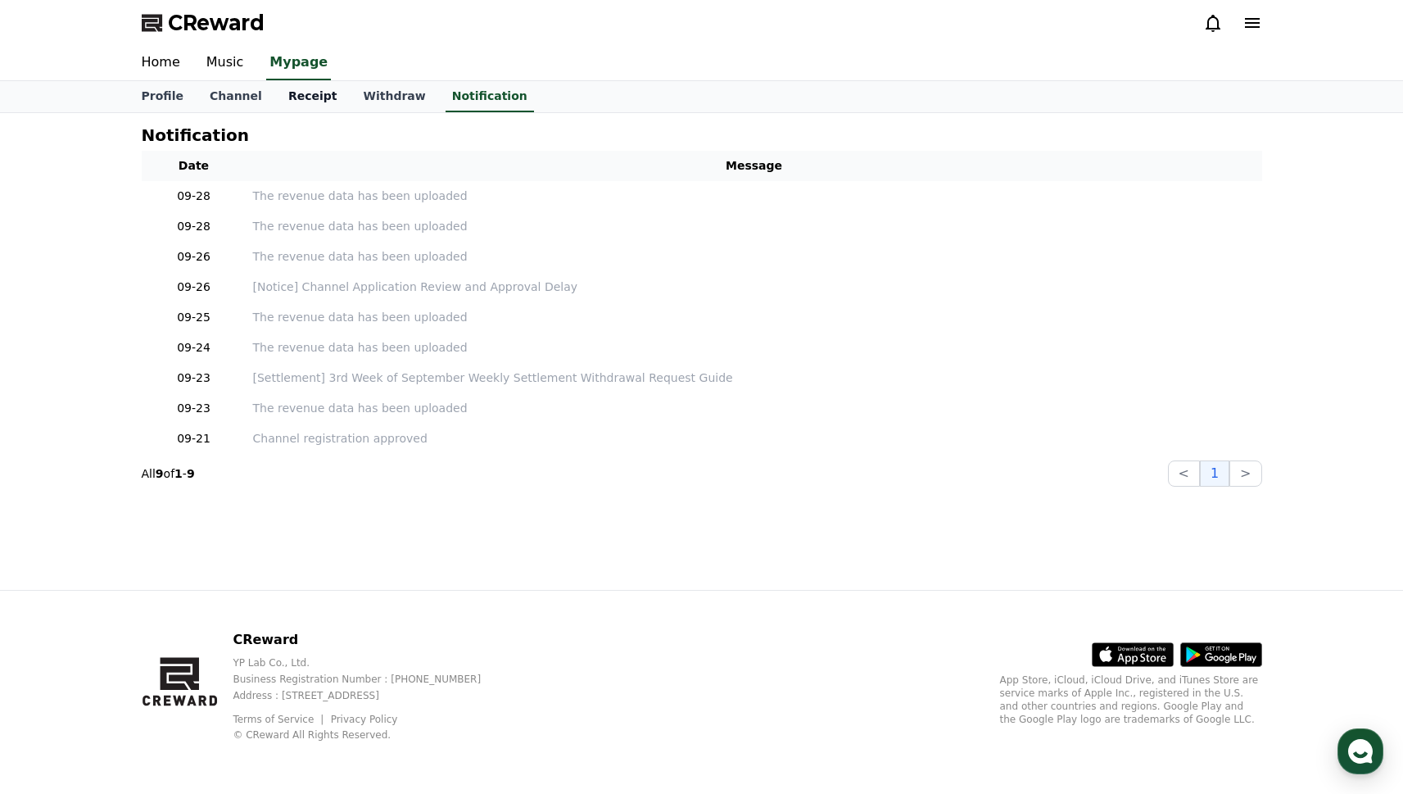
click at [294, 94] on link "Receipt" at bounding box center [312, 96] width 75 height 31
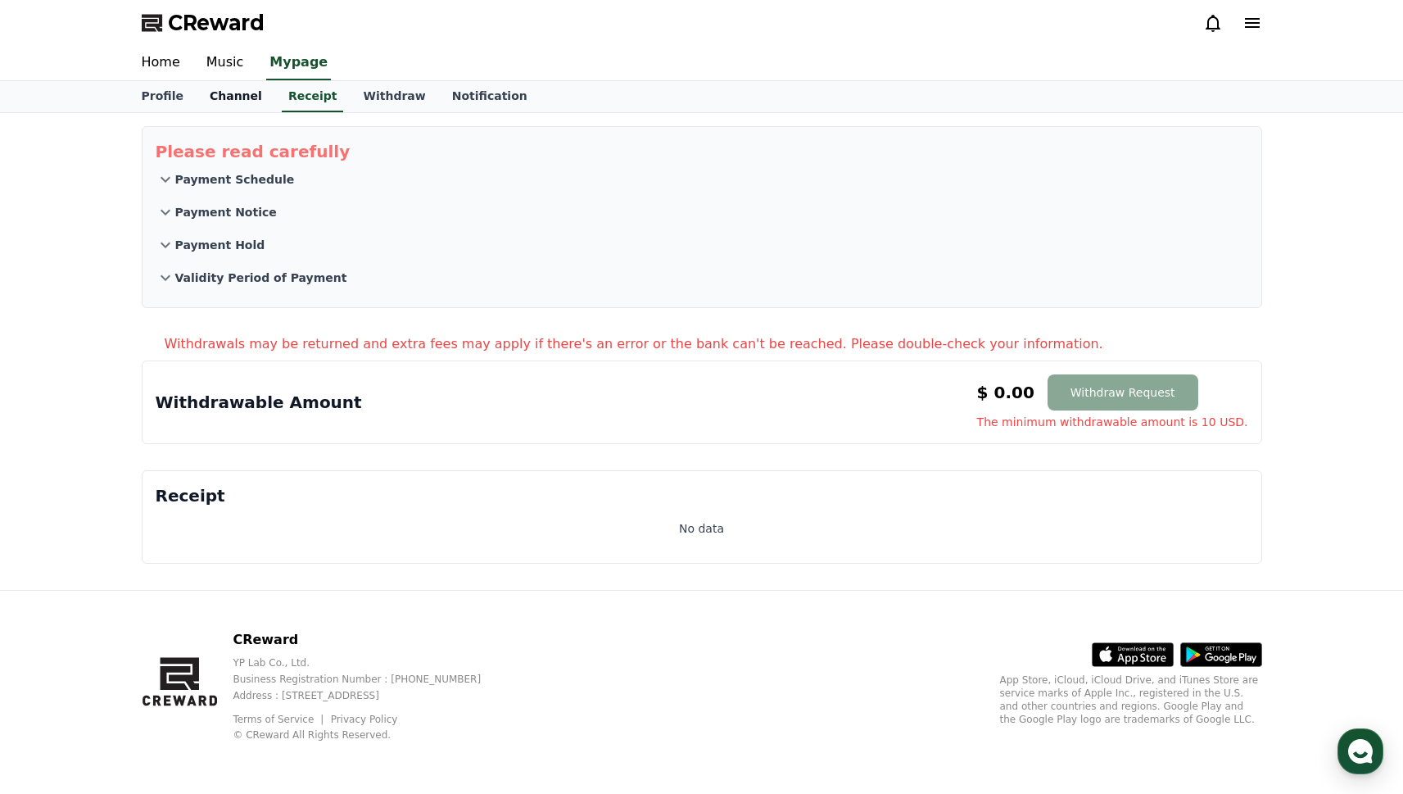
click at [222, 94] on link "Channel" at bounding box center [236, 96] width 79 height 31
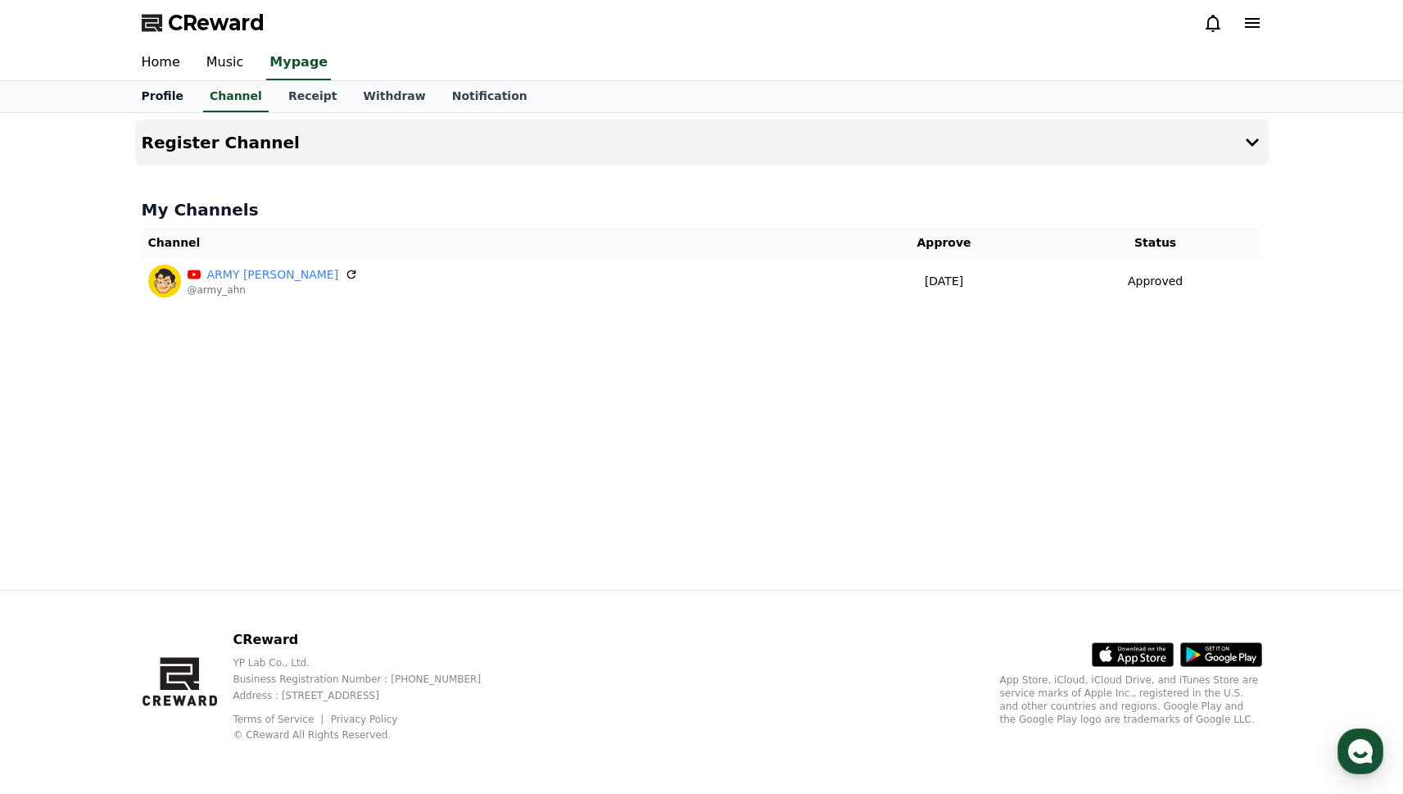
click at [154, 101] on link "Profile" at bounding box center [163, 96] width 68 height 31
select select "**********"
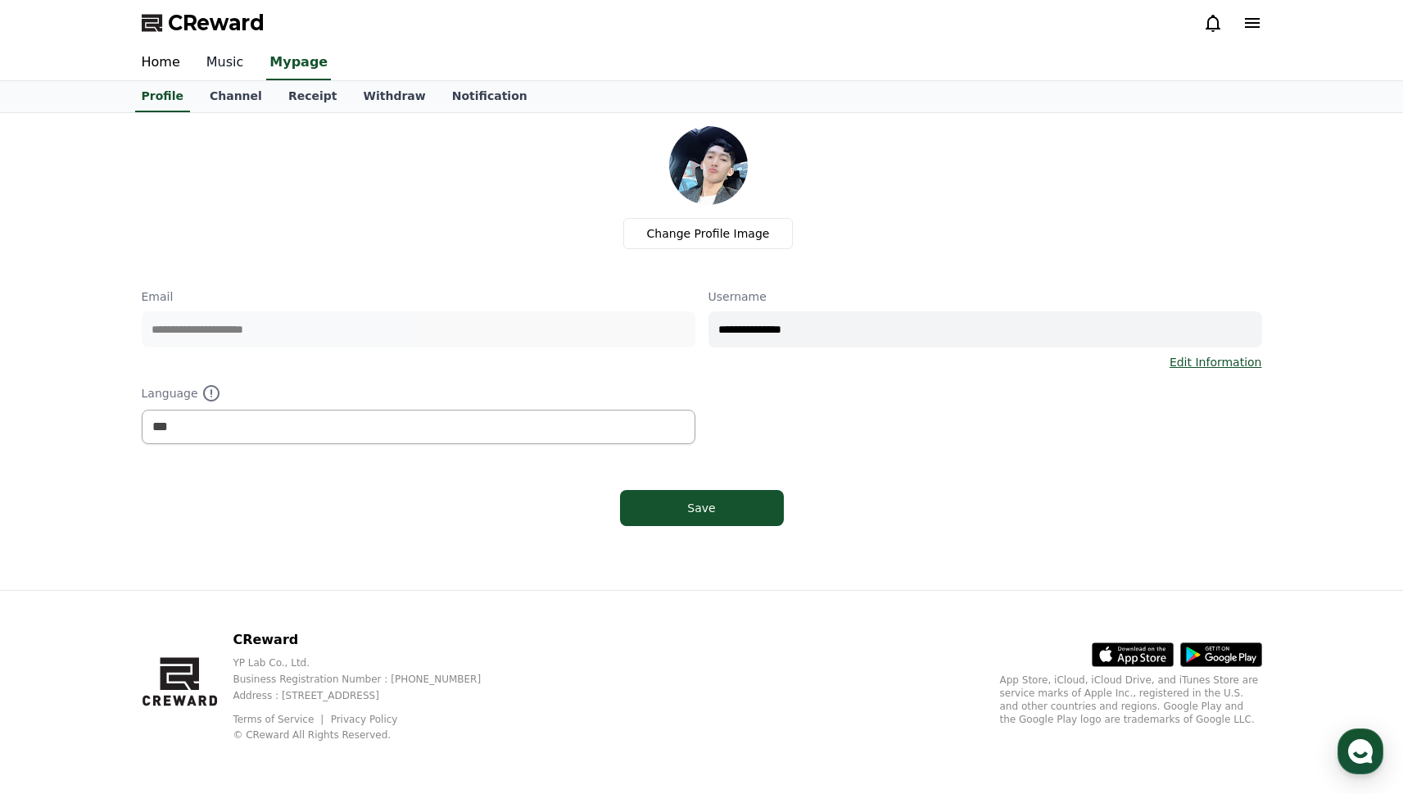
click at [210, 73] on link "Music" at bounding box center [225, 63] width 64 height 34
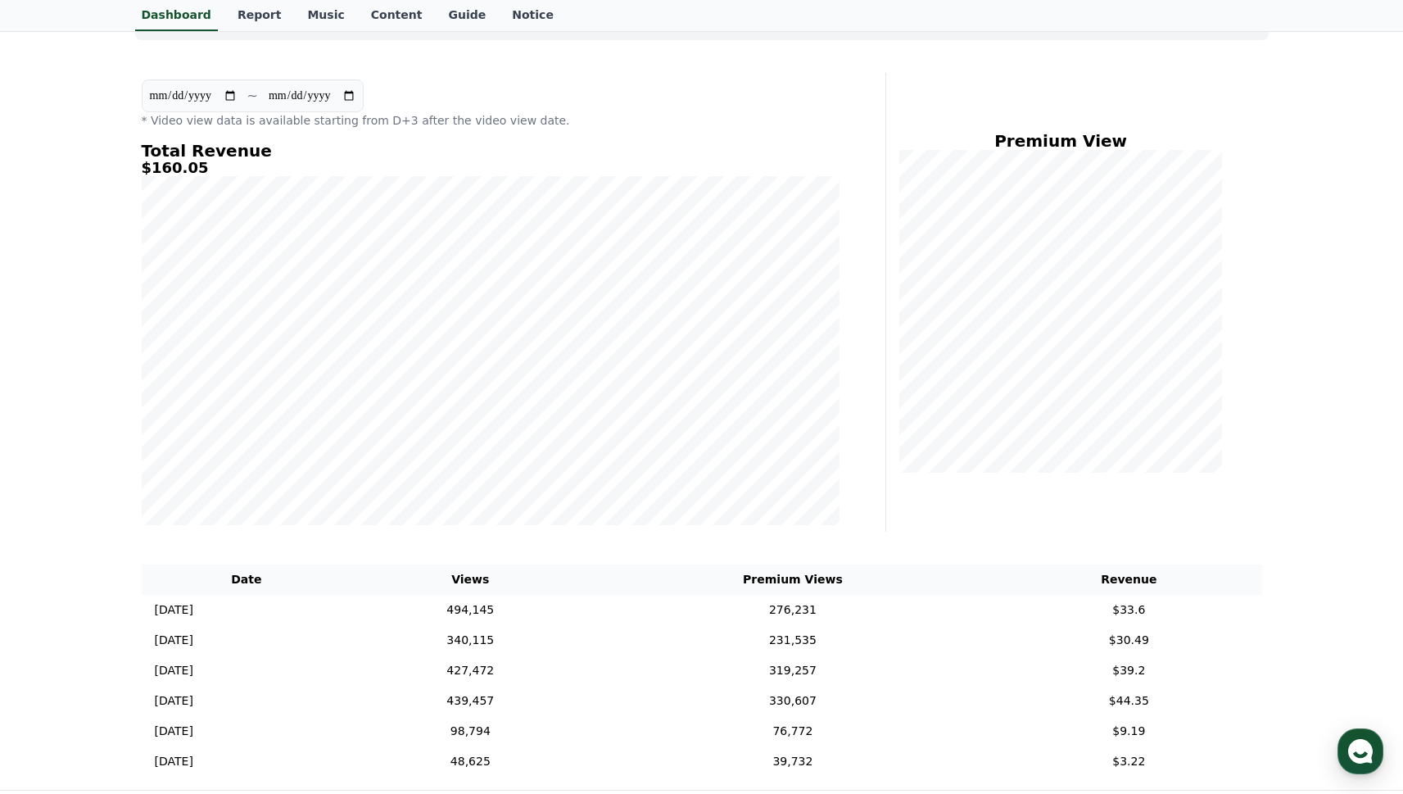
scroll to position [222, 0]
